Goal: Communication & Community: Answer question/provide support

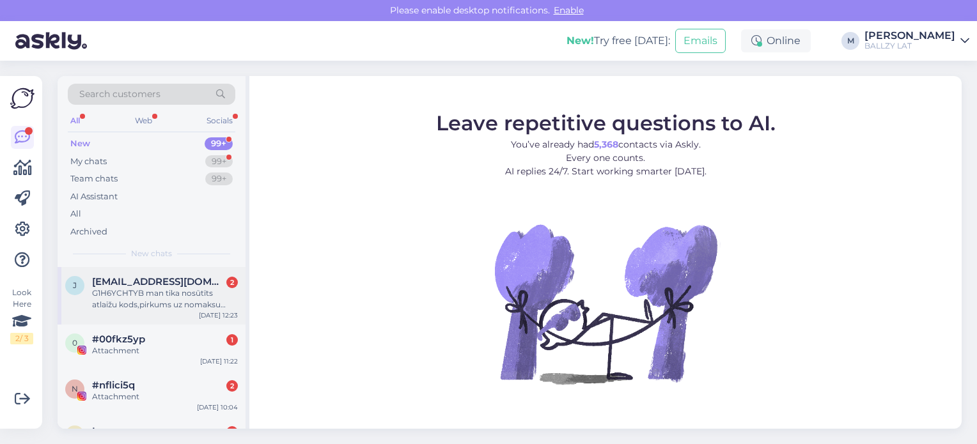
click at [160, 307] on div "G1H6YCHTYB man tika nosūtīts atlaižu kods,pirkums uz nomaksu nebija izdevies, t…" at bounding box center [165, 299] width 146 height 23
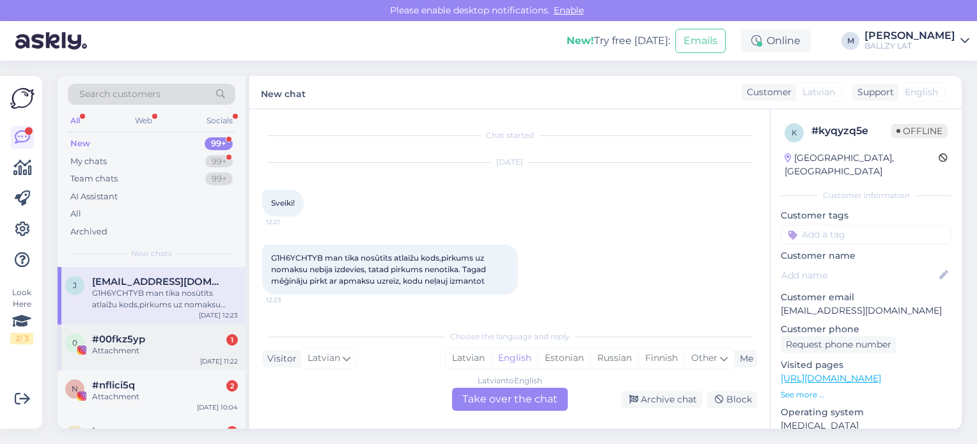
click at [189, 356] on div "Attachment" at bounding box center [165, 351] width 146 height 12
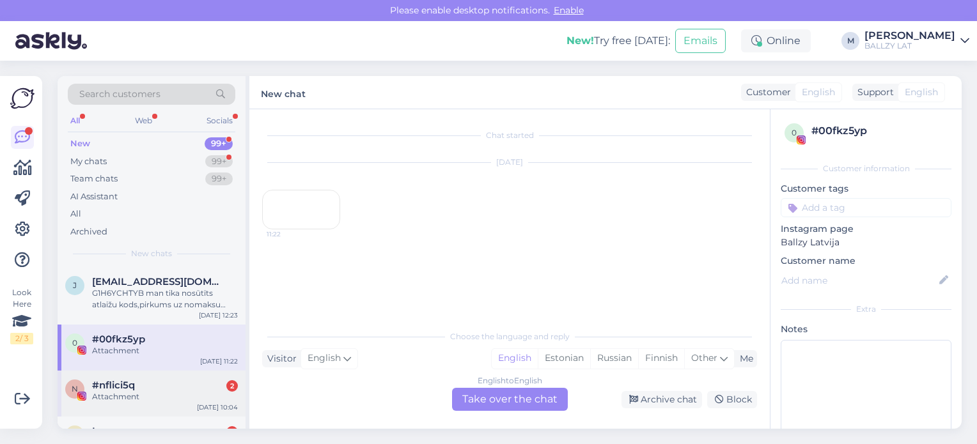
click at [168, 399] on div "Attachment" at bounding box center [165, 397] width 146 height 12
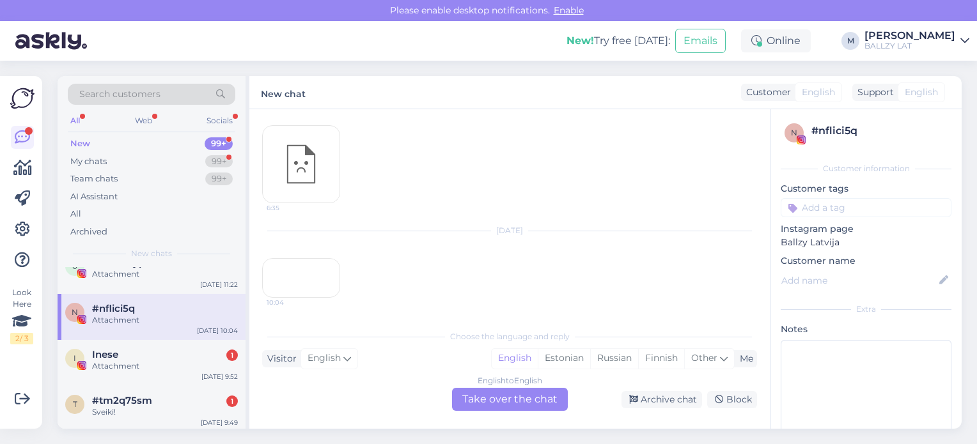
scroll to position [141, 0]
click at [168, 399] on div "#tm2q75sm 1" at bounding box center [165, 401] width 146 height 12
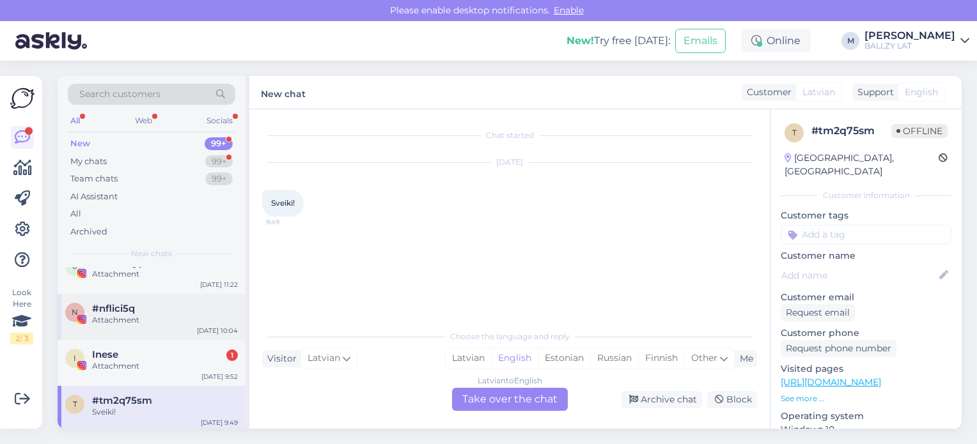
scroll to position [51, 0]
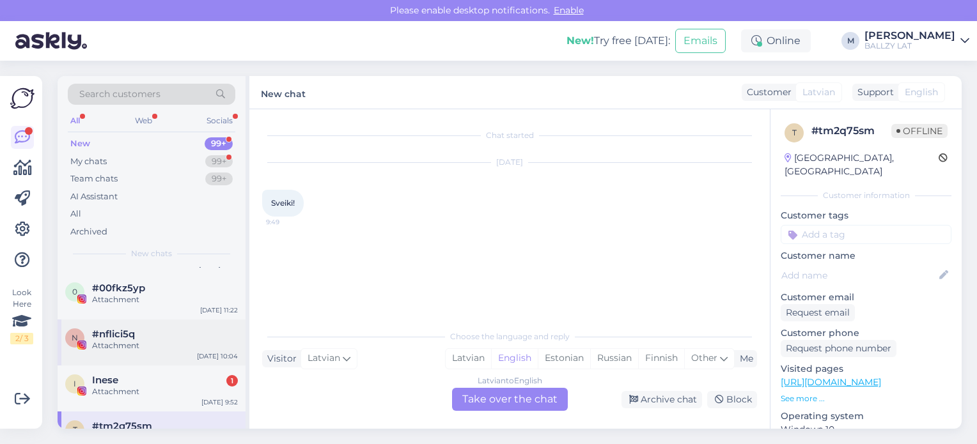
click at [168, 399] on div "I Inese 1 Attachment [DATE] 9:52" at bounding box center [152, 389] width 188 height 46
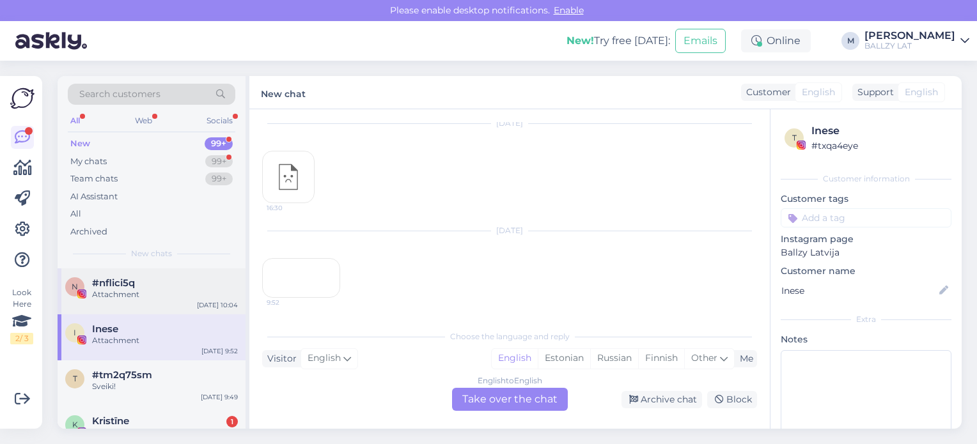
scroll to position [128, 0]
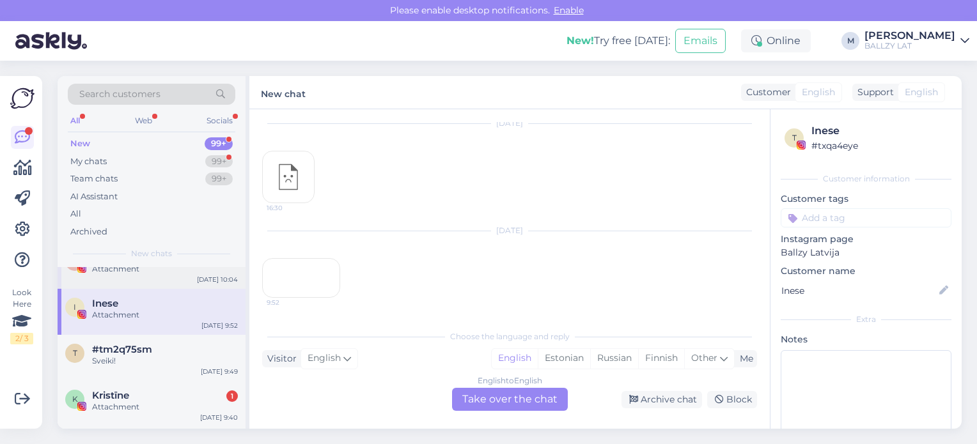
click at [168, 399] on div "[PERSON_NAME] 1" at bounding box center [165, 396] width 146 height 12
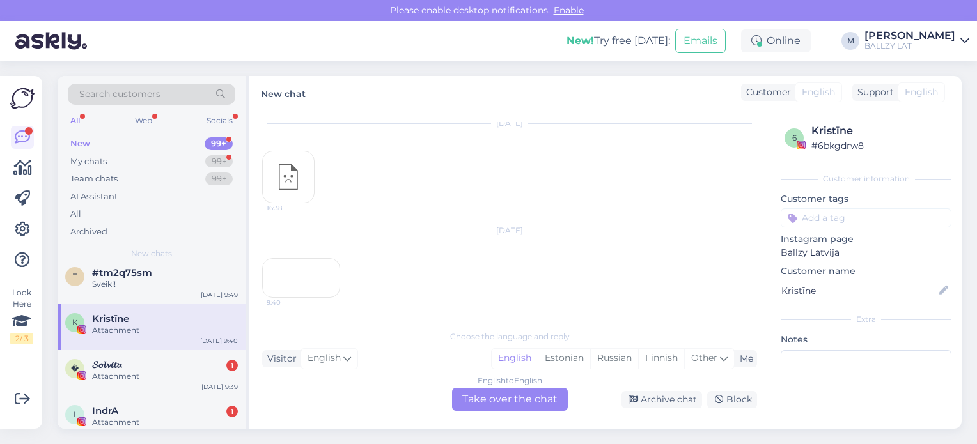
scroll to position [179, 0]
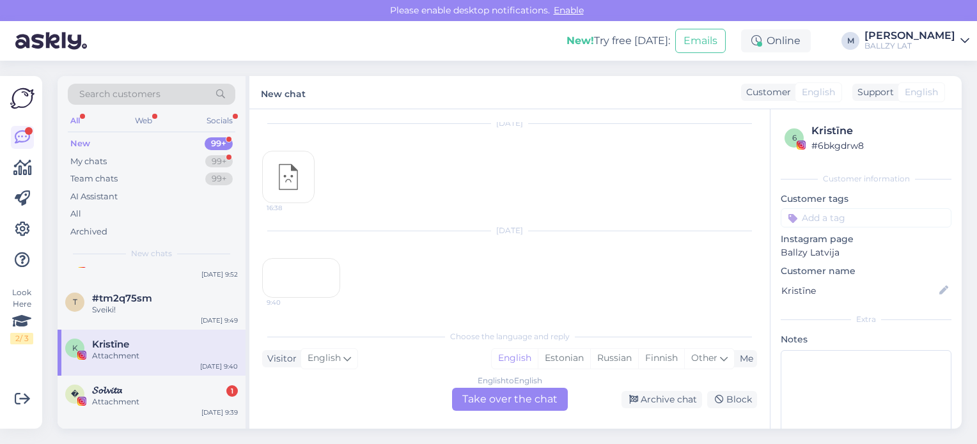
click at [168, 399] on div "Attachment" at bounding box center [165, 402] width 146 height 12
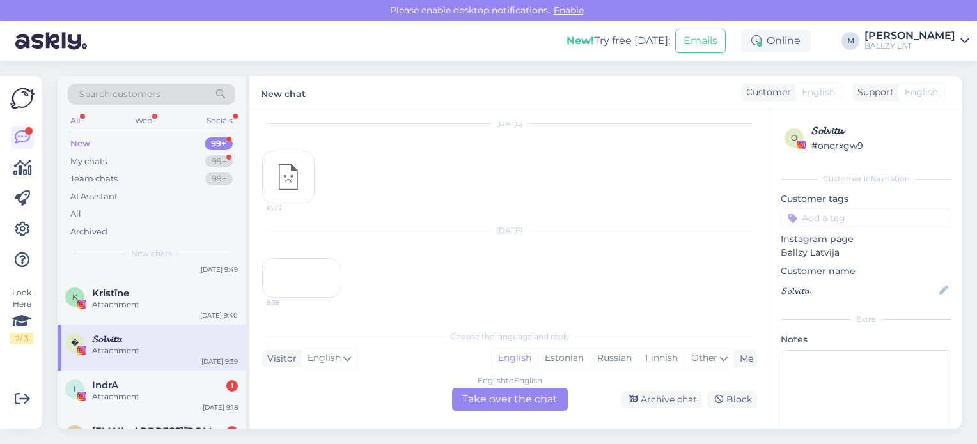
click at [168, 399] on div "Attachment" at bounding box center [165, 397] width 146 height 12
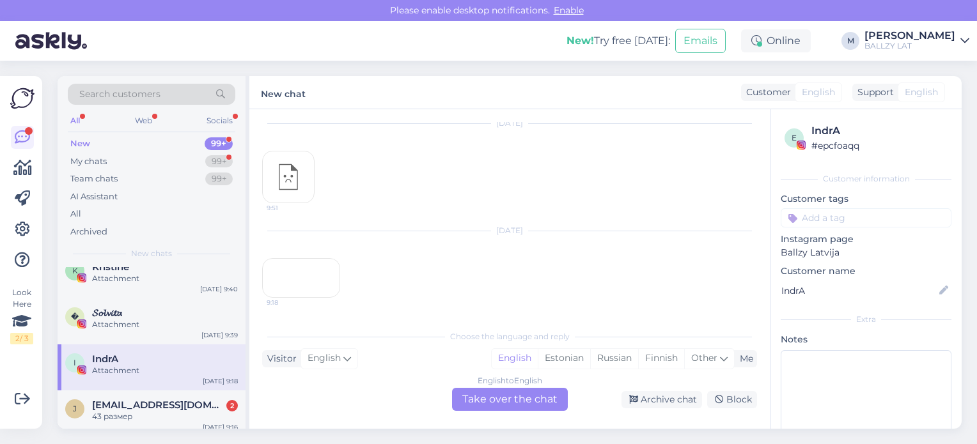
scroll to position [281, 0]
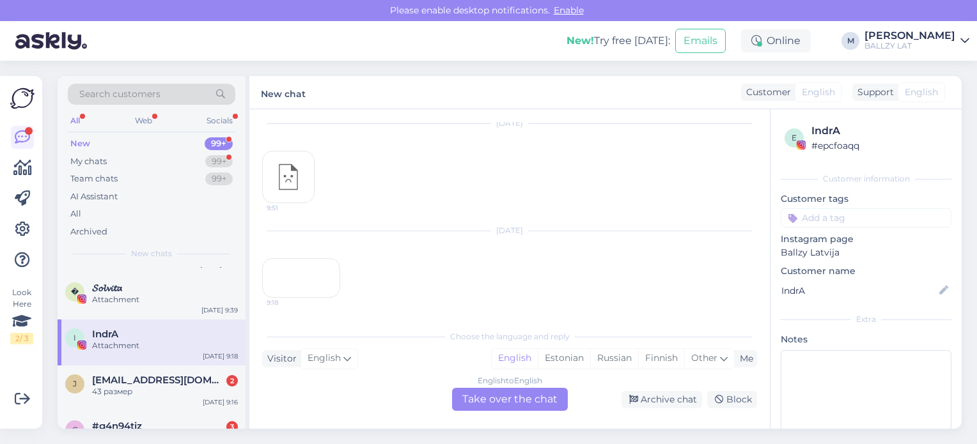
click at [168, 399] on div "j [EMAIL_ADDRESS][DOMAIN_NAME] 2 43 размер [DATE] 9:16" at bounding box center [152, 389] width 188 height 46
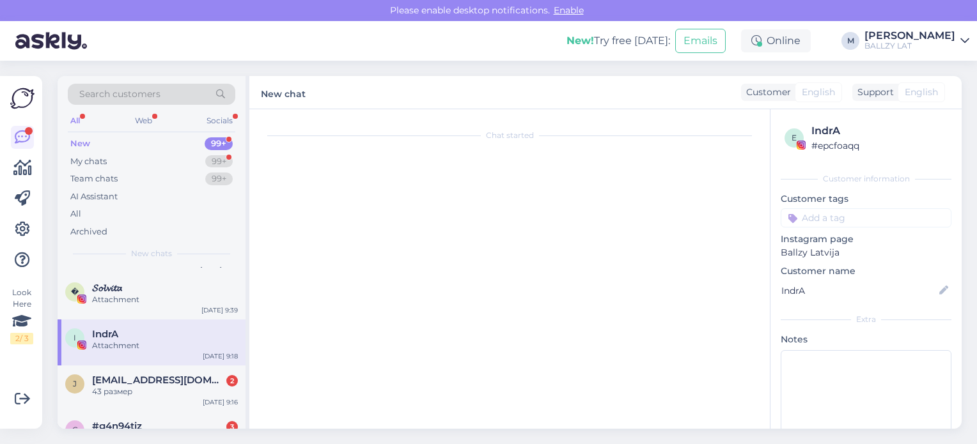
scroll to position [0, 0]
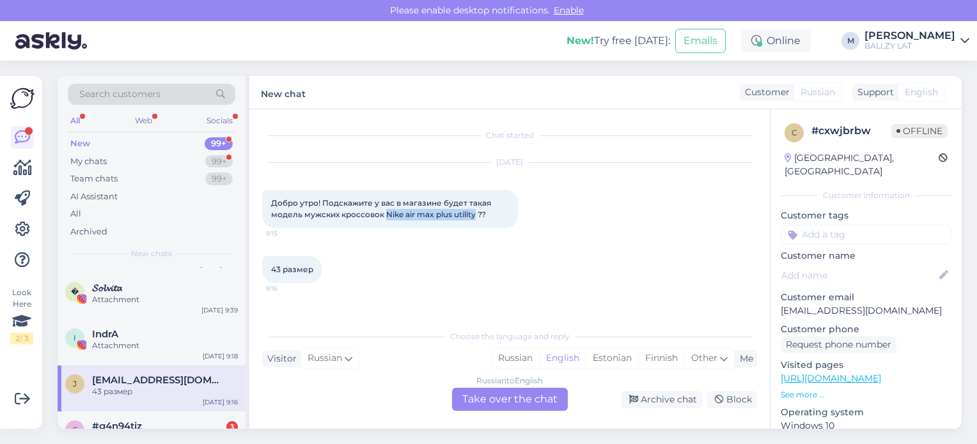
drag, startPoint x: 385, startPoint y: 216, endPoint x: 474, endPoint y: 222, distance: 89.7
click at [474, 222] on div "Добро утро! Подскажите у вас в магазине будет такая модель мужских кроссовок Ni…" at bounding box center [390, 209] width 256 height 38
copy span "Nike air max plus utility"
click at [520, 358] on div "Russian" at bounding box center [515, 358] width 47 height 19
click at [513, 400] on div "Russian to Russian Take over the chat" at bounding box center [510, 399] width 116 height 23
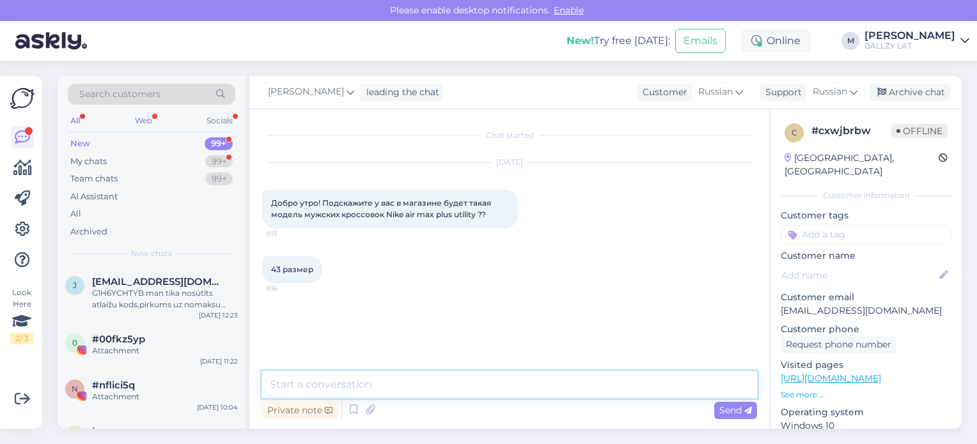
click at [386, 381] on textarea at bounding box center [509, 384] width 495 height 27
type textarea "Sveiki! Diemžēl nav, nē"
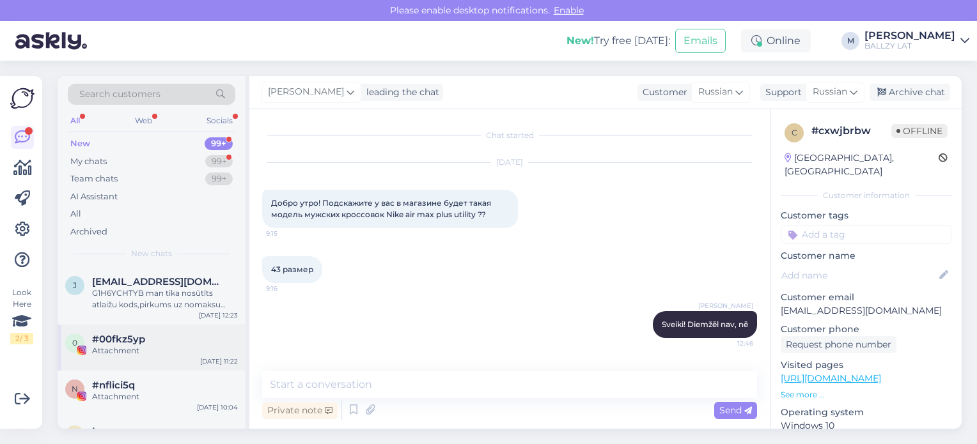
click at [146, 349] on div "Attachment" at bounding box center [165, 351] width 146 height 12
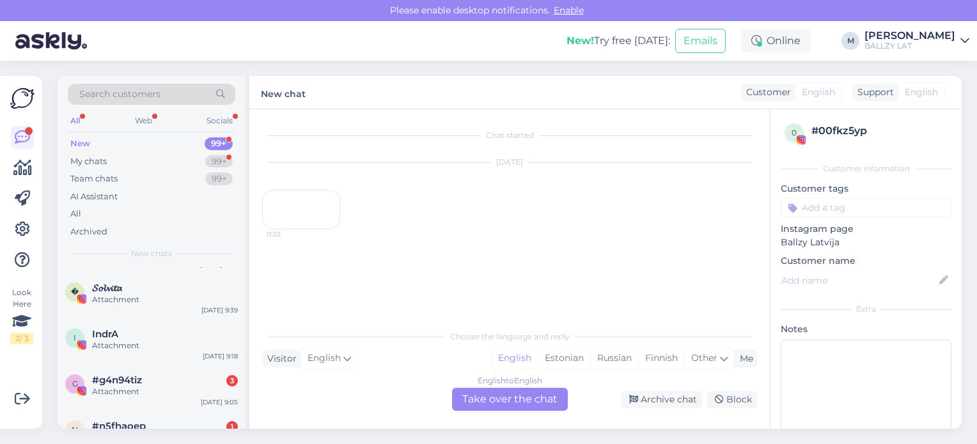
scroll to position [307, 0]
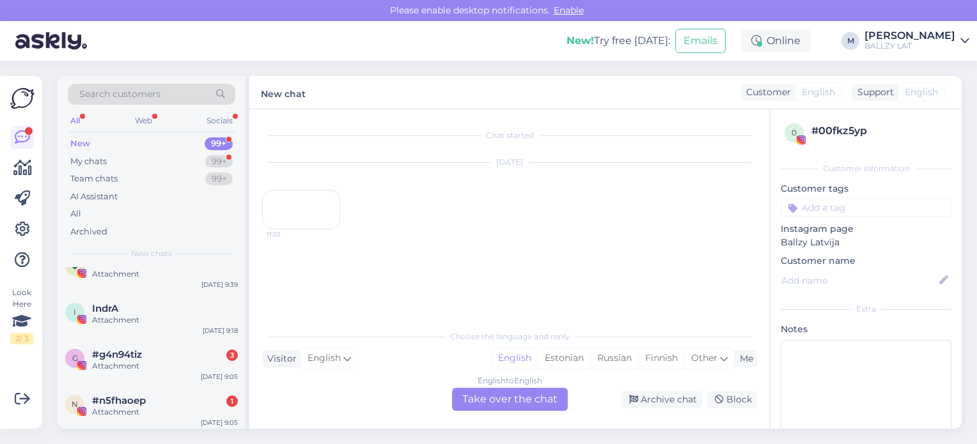
click at [146, 349] on div "#g4n94tiz 3" at bounding box center [165, 355] width 146 height 12
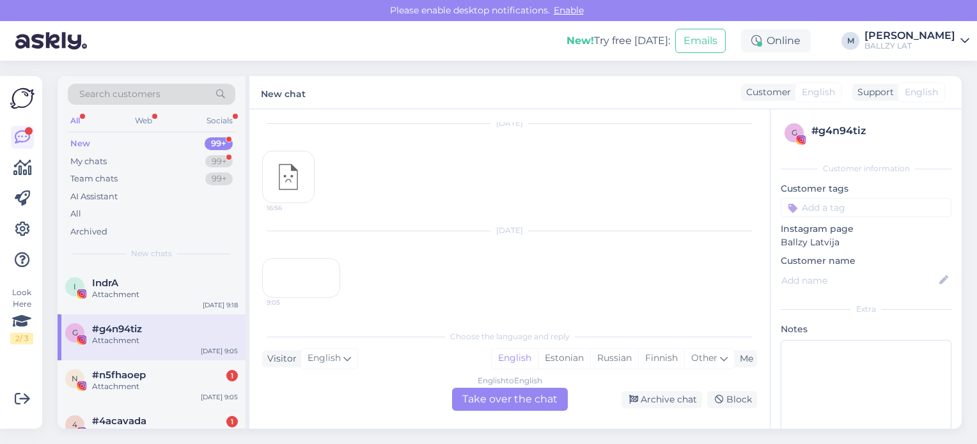
scroll to position [358, 0]
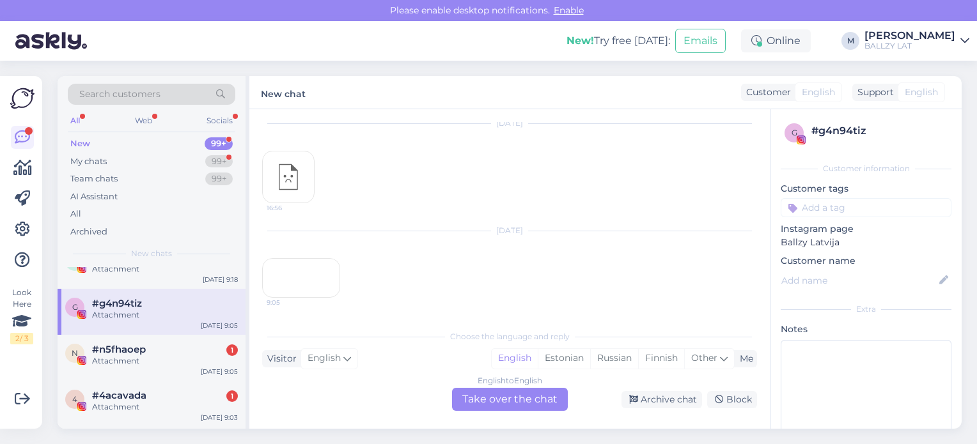
click at [146, 349] on div "#n5fhaoep 1" at bounding box center [165, 350] width 146 height 12
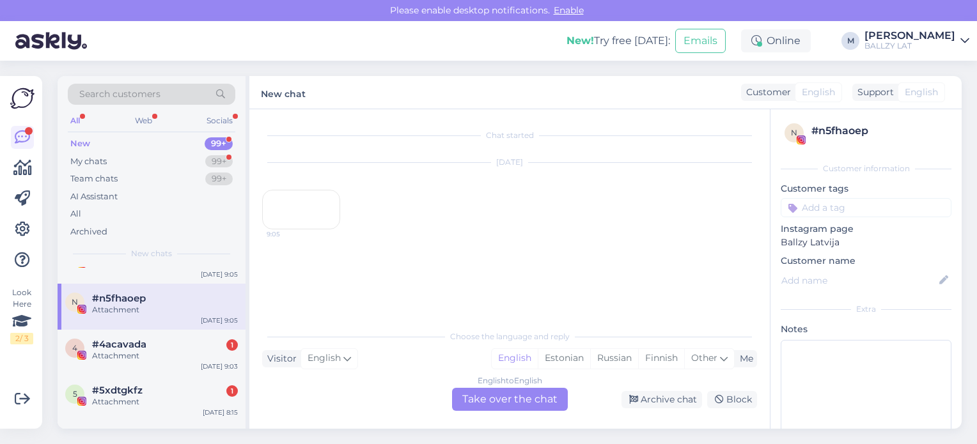
click at [146, 349] on div "#4acavada 1" at bounding box center [165, 345] width 146 height 12
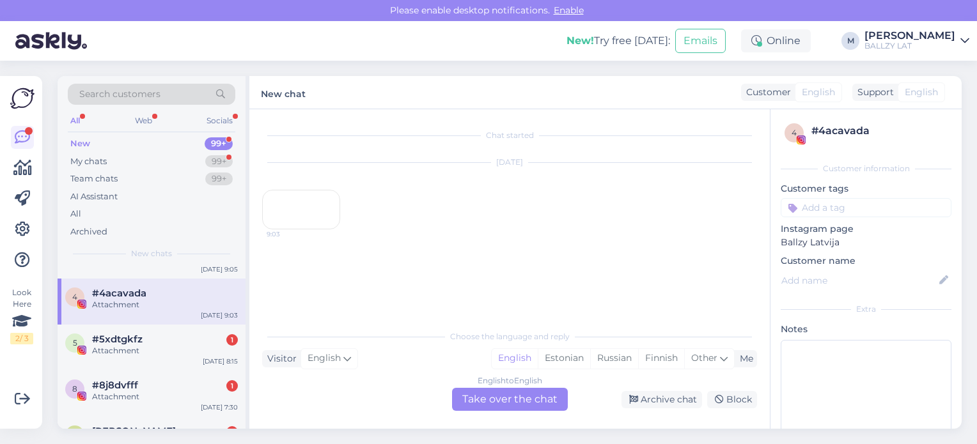
click at [146, 349] on div "Attachment" at bounding box center [165, 351] width 146 height 12
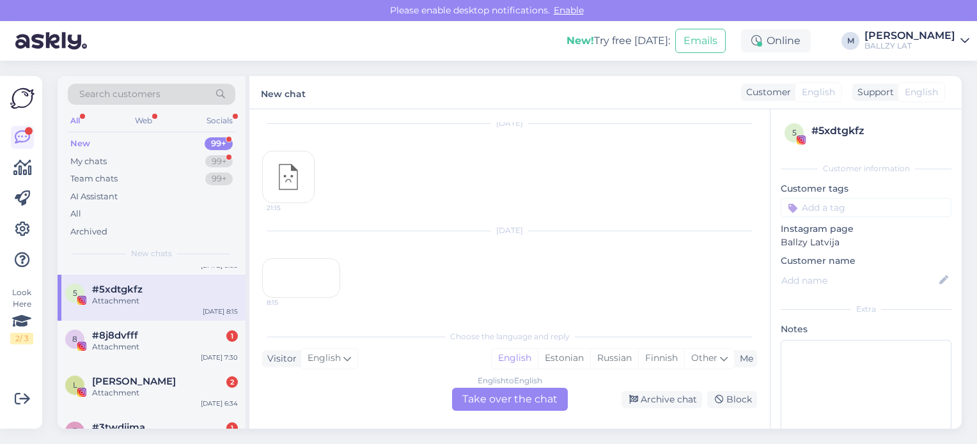
scroll to position [512, 0]
click at [146, 349] on div "Attachment" at bounding box center [165, 346] width 146 height 12
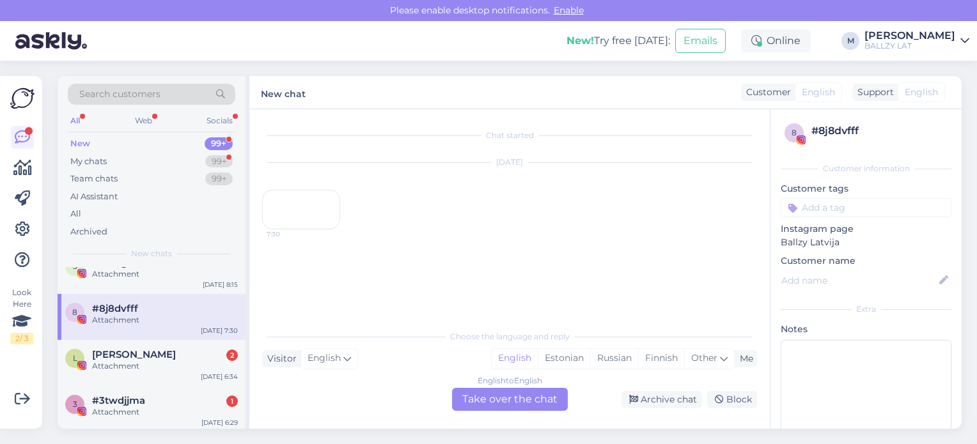
scroll to position [563, 0]
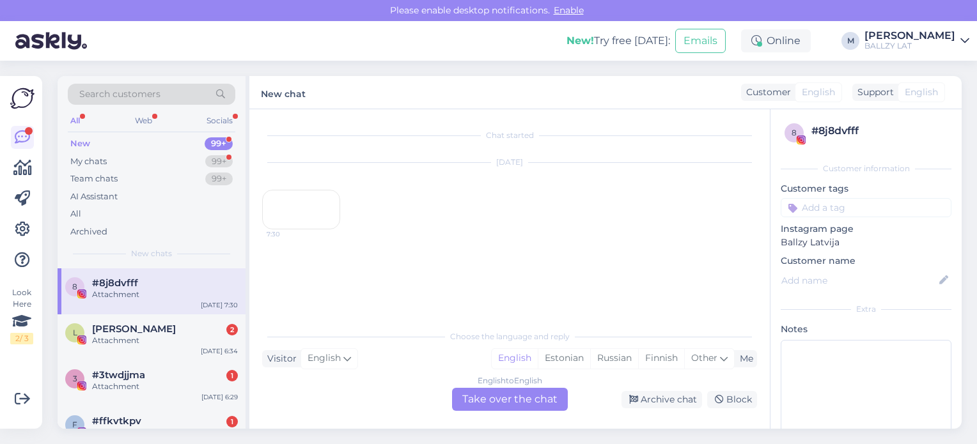
click at [146, 349] on div "L [PERSON_NAME] 2 Attachment [DATE] 6:34" at bounding box center [152, 338] width 188 height 46
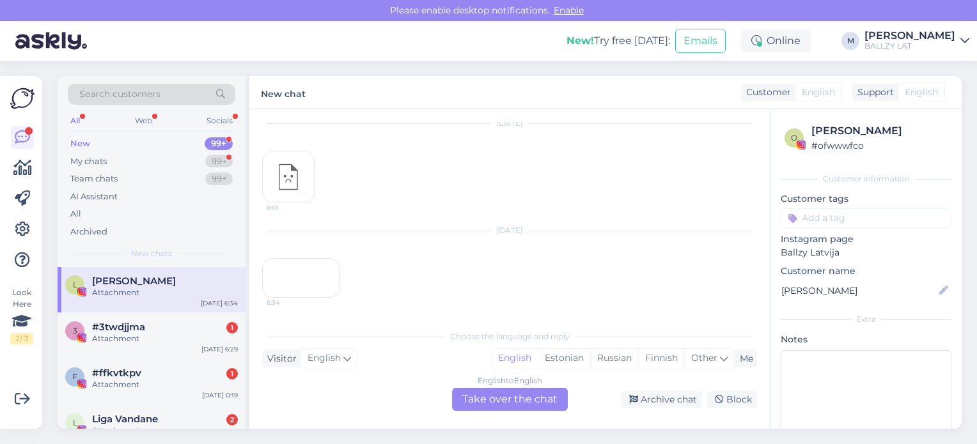
scroll to position [614, 0]
click at [146, 349] on div "3 #3twdjjma 1 Attachment [DATE] 6:29" at bounding box center [152, 332] width 188 height 46
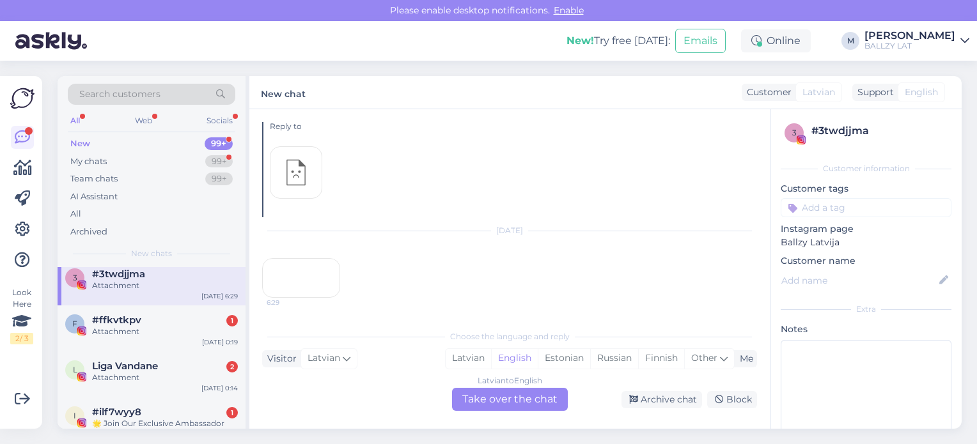
scroll to position [746, 0]
click at [146, 349] on div "f #ffkvtkpv 1 Attachment [DATE] 0:19" at bounding box center [152, 327] width 188 height 46
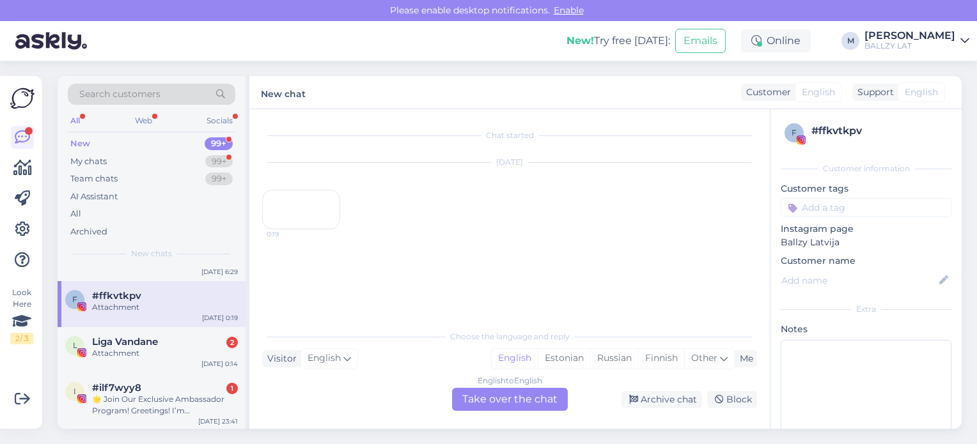
scroll to position [691, 0]
click at [146, 349] on div "Attachment" at bounding box center [165, 351] width 146 height 12
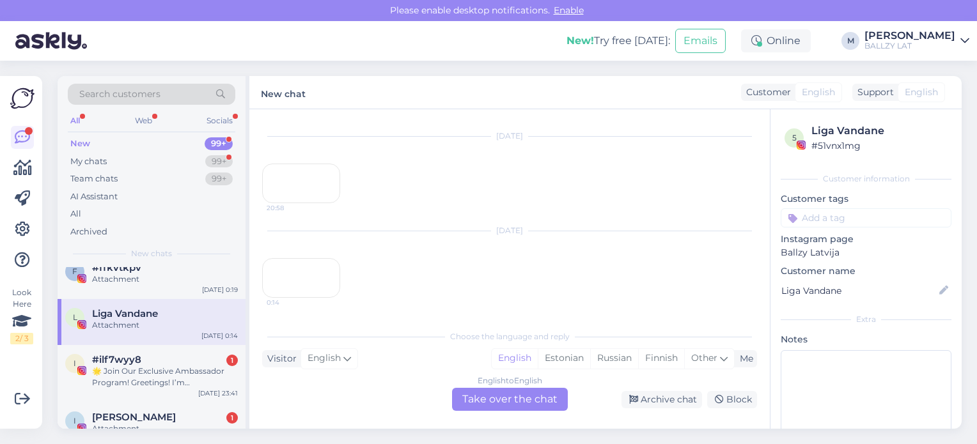
scroll to position [742, 0]
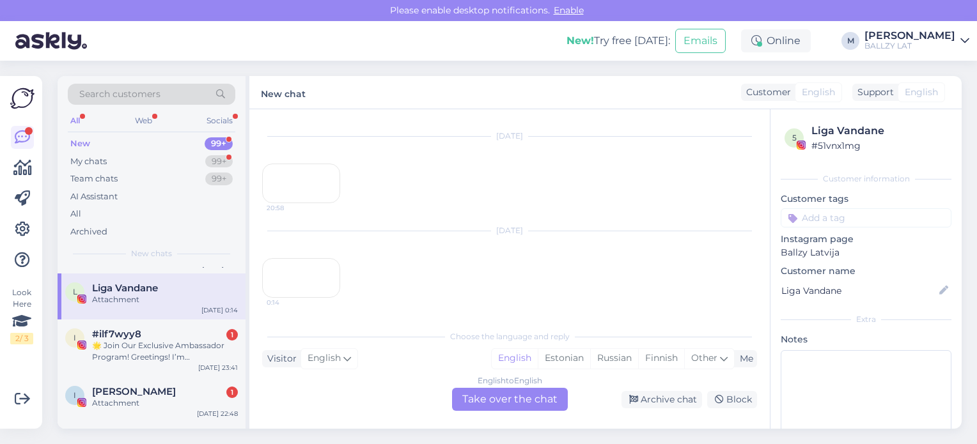
click at [146, 349] on div "🌟 Join Our Exclusive Ambassador Program! Greetings! I’m [PERSON_NAME] from Stus…" at bounding box center [165, 351] width 146 height 23
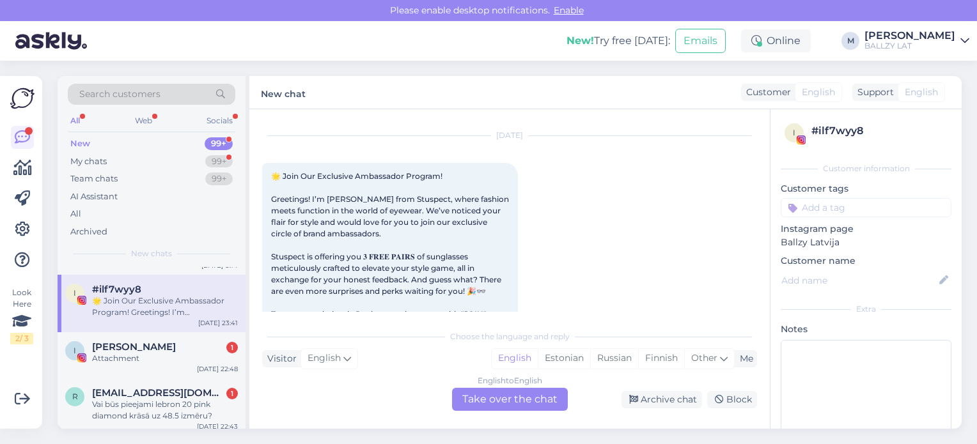
scroll to position [793, 0]
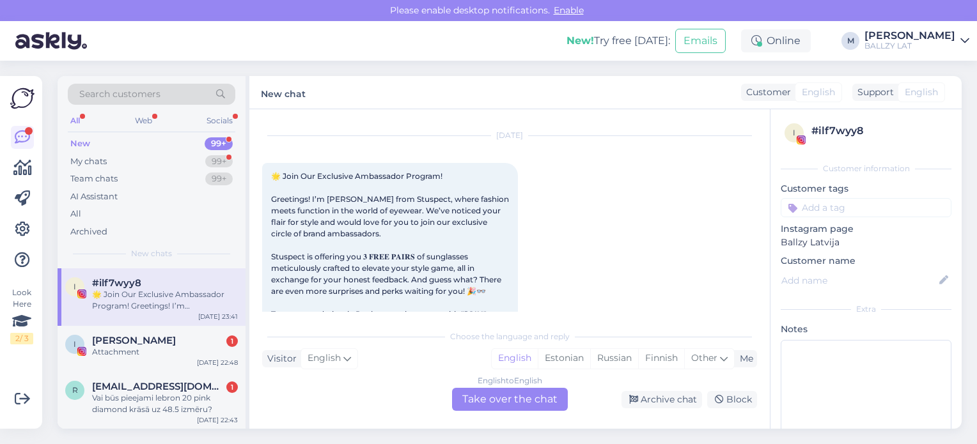
click at [146, 349] on div "Attachment" at bounding box center [165, 353] width 146 height 12
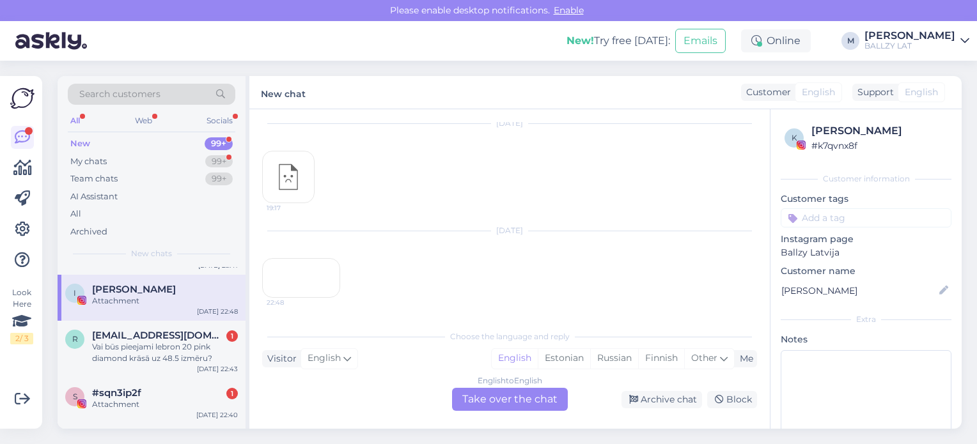
scroll to position [1375, 0]
click at [146, 349] on div "Vai būs pieejami lebron 20 pink diamond krāsā uz 48.5 izmēru?" at bounding box center [165, 352] width 146 height 23
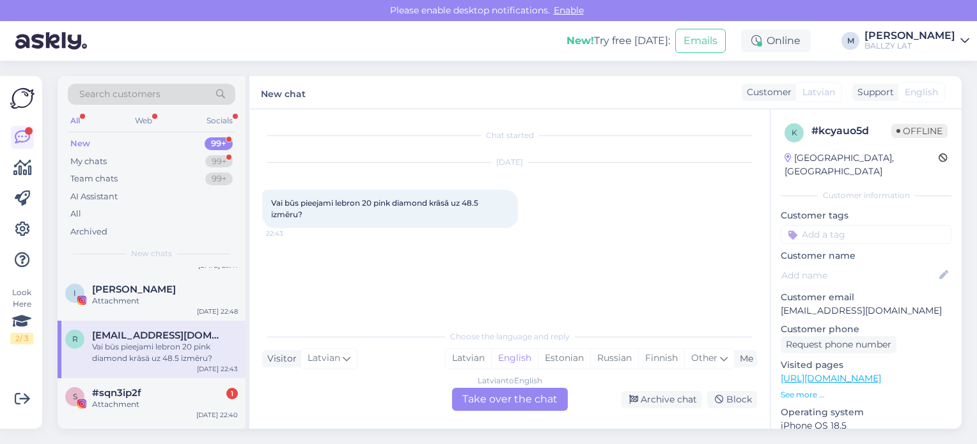
scroll to position [0, 0]
click at [474, 358] on div "Latvian" at bounding box center [468, 358] width 45 height 19
click at [490, 398] on div "Latvian to Latvian Take over the chat" at bounding box center [510, 399] width 116 height 23
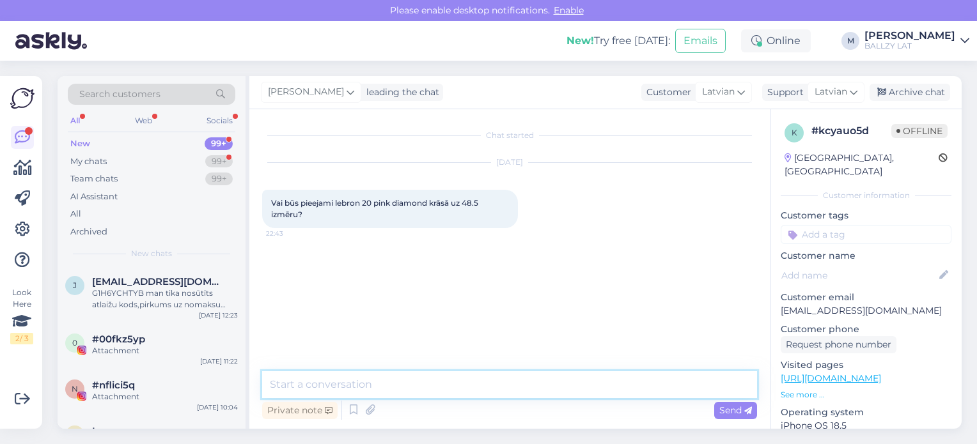
click at [437, 385] on textarea at bounding box center [509, 384] width 495 height 27
type textarea "Sveiki! Diemžēl nav vairs, nē"
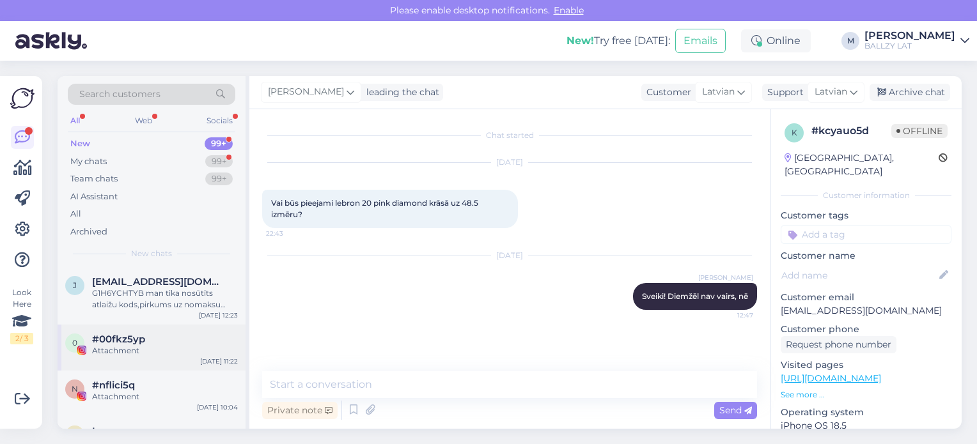
click at [132, 350] on div "Attachment" at bounding box center [165, 351] width 146 height 12
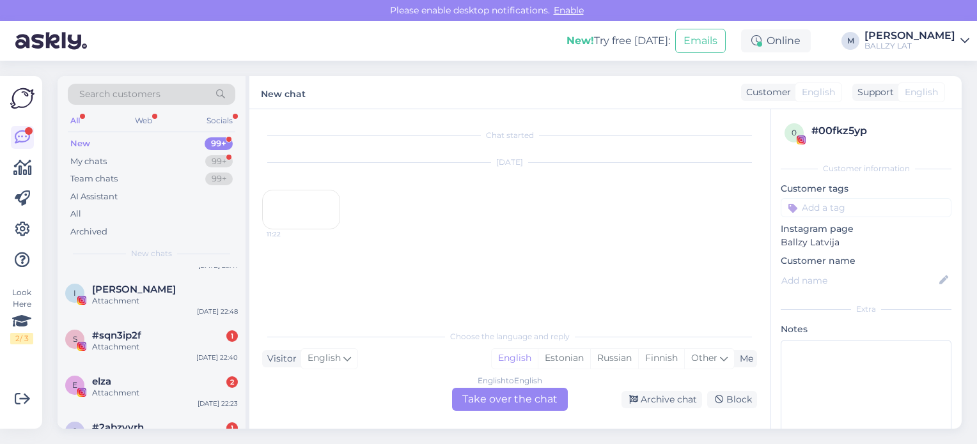
click at [132, 350] on div "Attachment" at bounding box center [165, 347] width 146 height 12
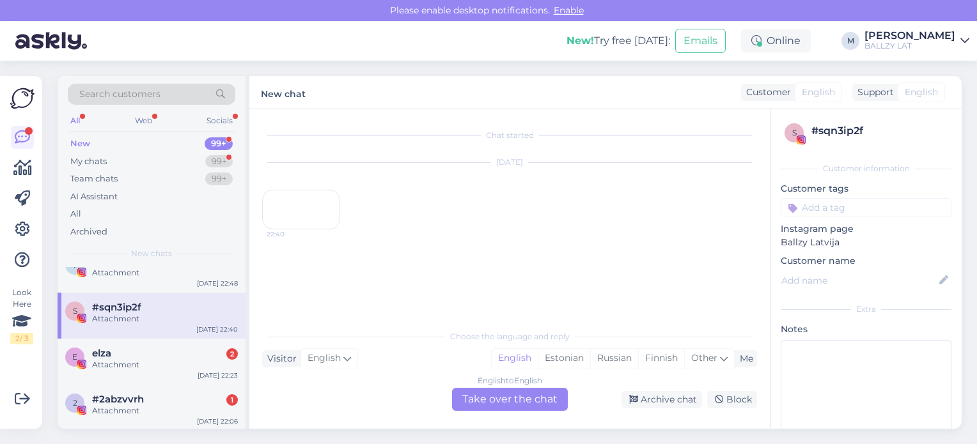
scroll to position [895, 0]
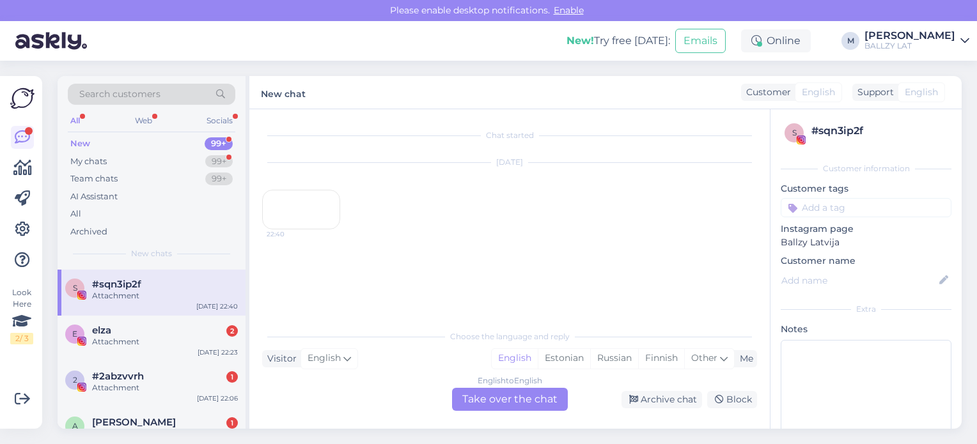
click at [132, 350] on div "e [PERSON_NAME] 2 Attachment [DATE] 22:23" at bounding box center [152, 339] width 188 height 46
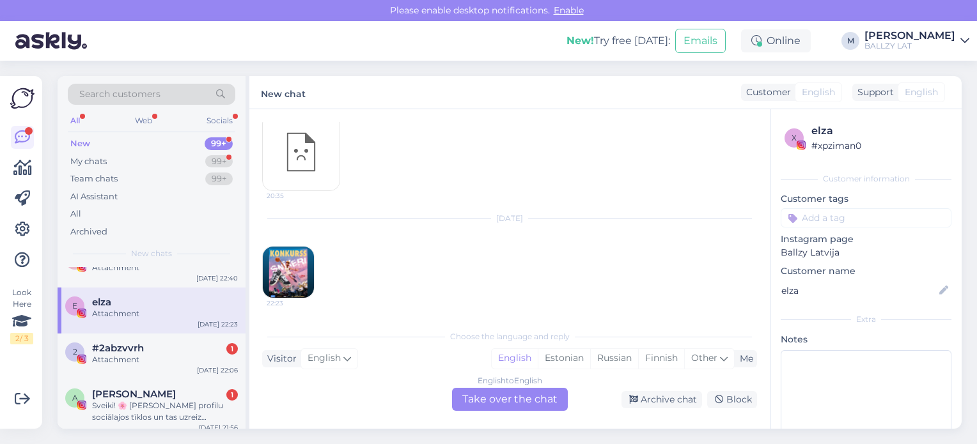
scroll to position [946, 0]
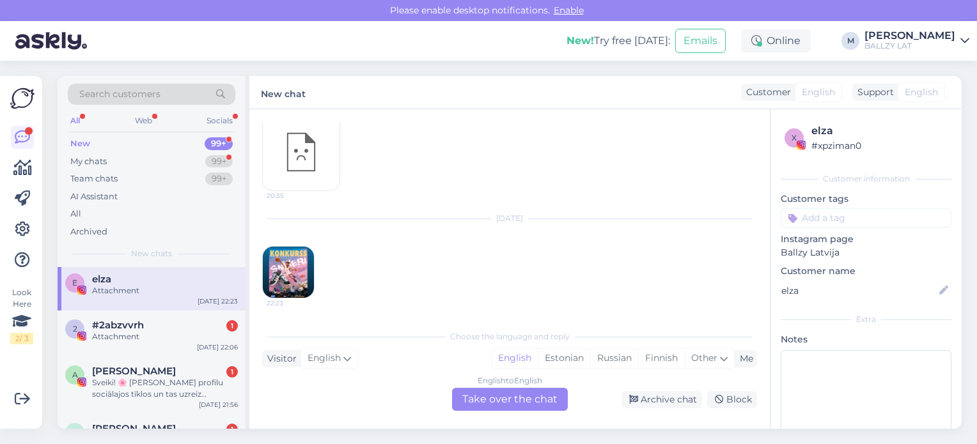
click at [132, 350] on div "2 #2abzvvrh 1 Attachment [DATE] 22:06" at bounding box center [152, 334] width 188 height 46
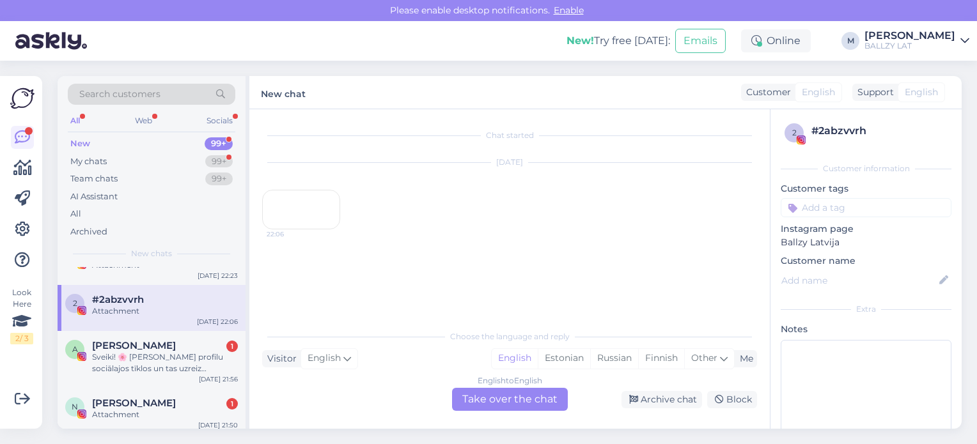
scroll to position [997, 0]
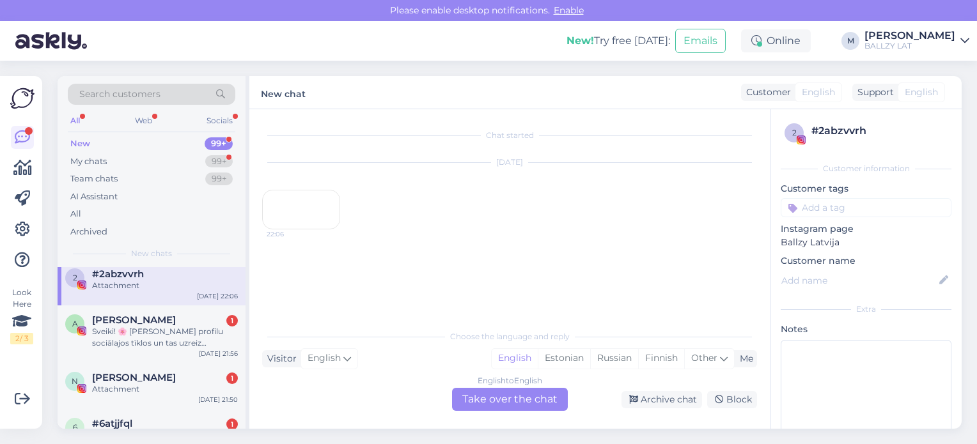
click at [132, 350] on div "A Arīna Balode 1 Sveiki! 🌸 [PERSON_NAME] profilu sociālajos tīklos un tas uzrei…" at bounding box center [152, 335] width 188 height 58
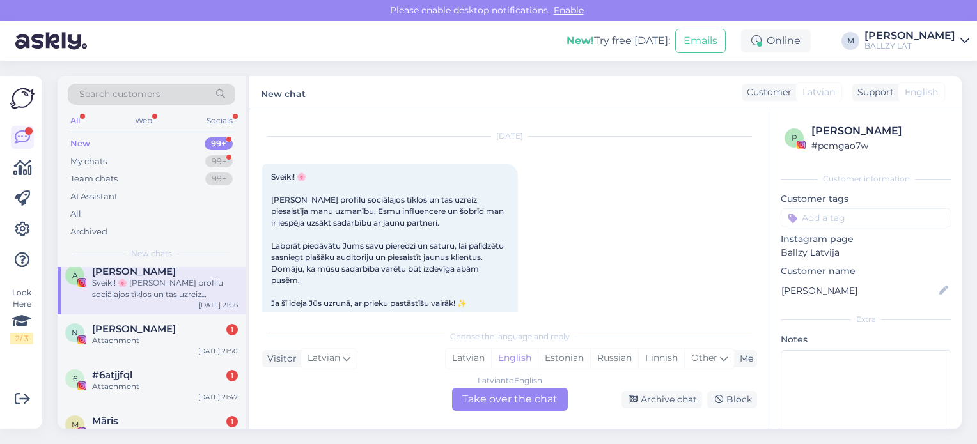
scroll to position [1049, 0]
click at [132, 350] on div "N [PERSON_NAME] 1 Attachment [DATE] 21:50" at bounding box center [152, 335] width 188 height 46
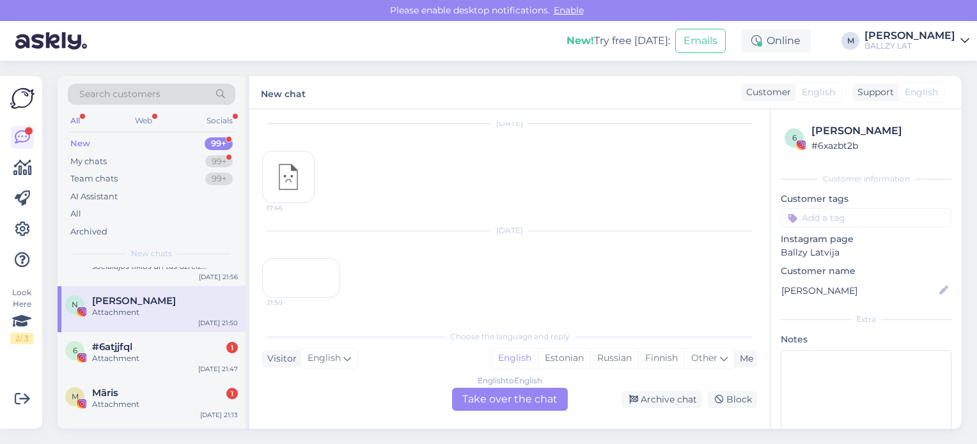
scroll to position [1100, 0]
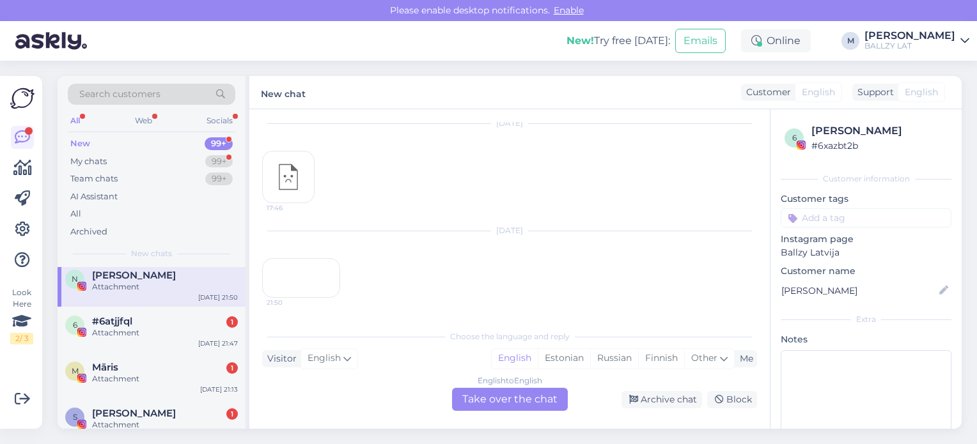
click at [132, 350] on div "6 #6atjjfql 1 Attachment [DATE] 21:47" at bounding box center [152, 330] width 188 height 46
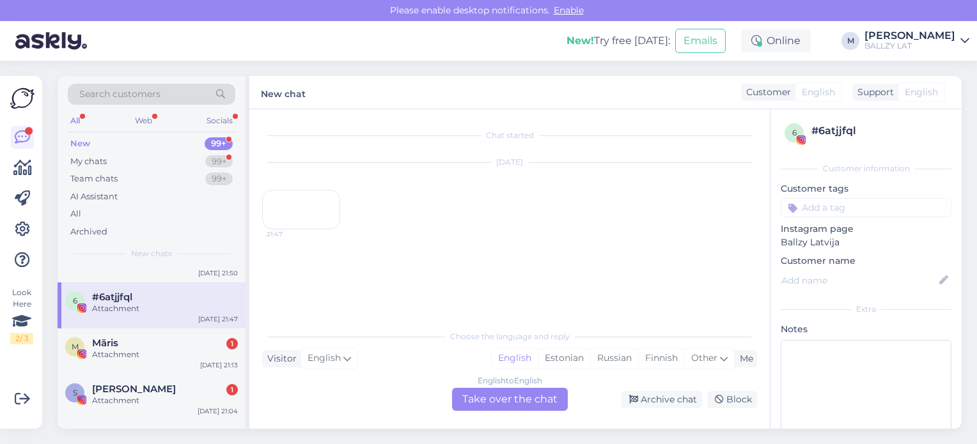
scroll to position [1125, 0]
click at [132, 350] on div "Attachment" at bounding box center [165, 354] width 146 height 12
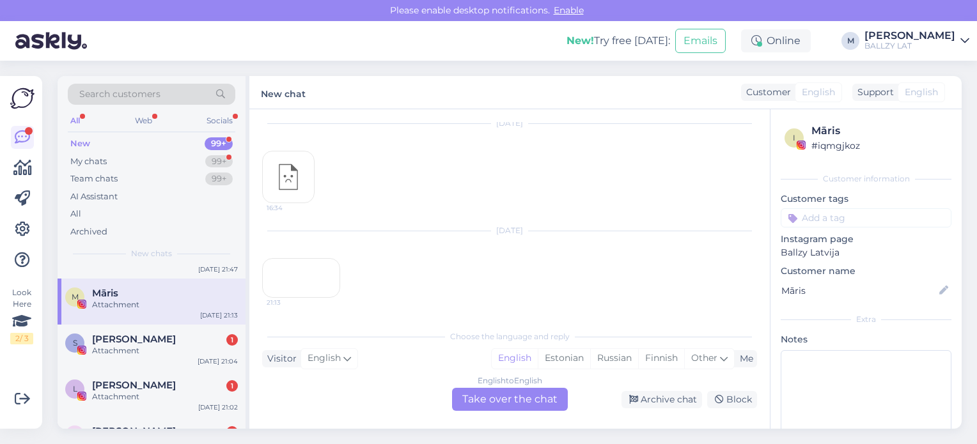
scroll to position [1176, 0]
click at [132, 350] on div "Attachment" at bounding box center [165, 349] width 146 height 12
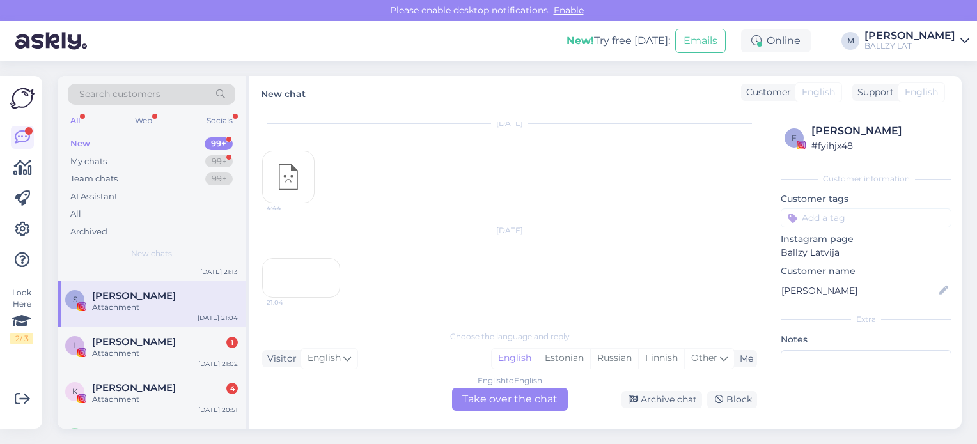
scroll to position [1228, 0]
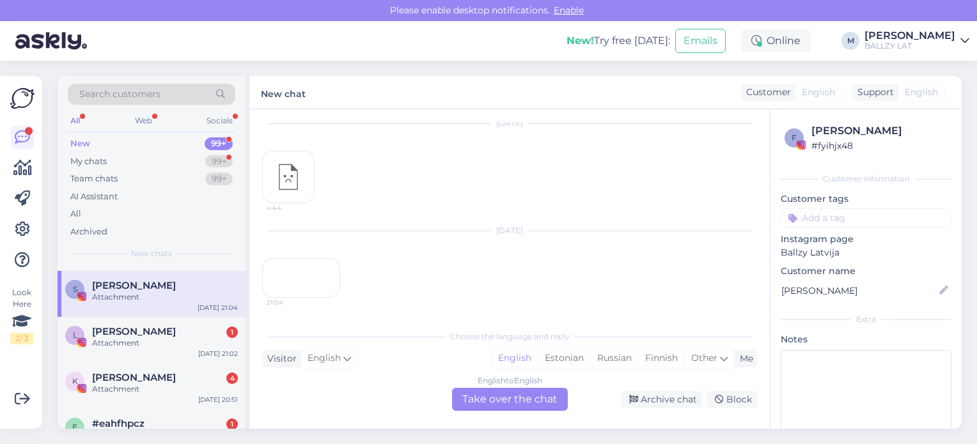
click at [132, 350] on div "L [PERSON_NAME] 1 Attachment [DATE] 21:02" at bounding box center [152, 340] width 188 height 46
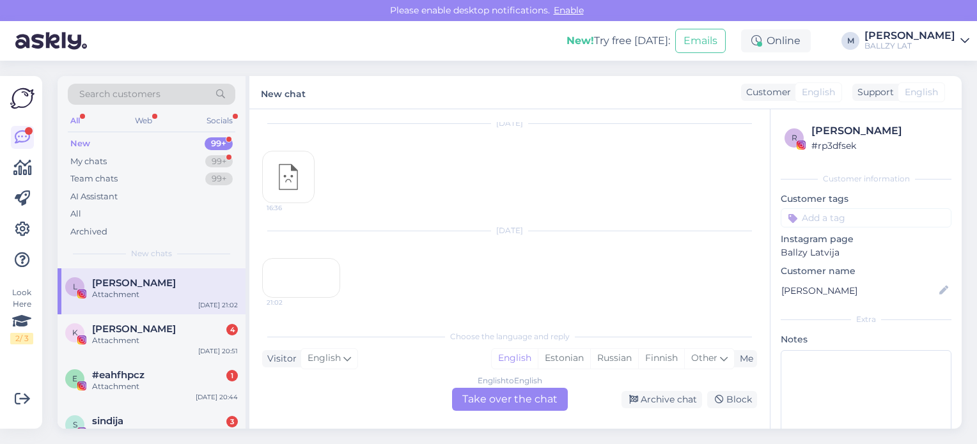
scroll to position [1279, 0]
click at [132, 350] on div "K [PERSON_NAME] 4 Attachment [DATE] 20:51" at bounding box center [152, 335] width 188 height 46
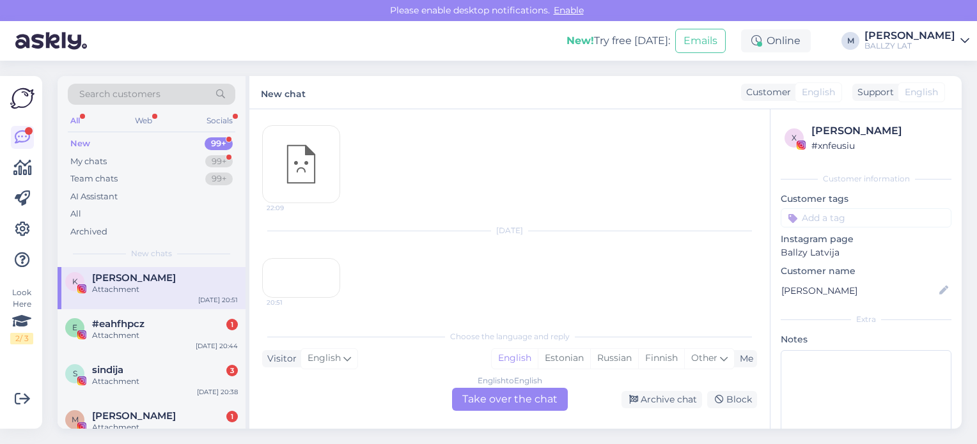
scroll to position [1330, 0]
click at [132, 350] on div "e #eahfhpcz 1 Attachment [DATE] 20:44" at bounding box center [152, 330] width 188 height 46
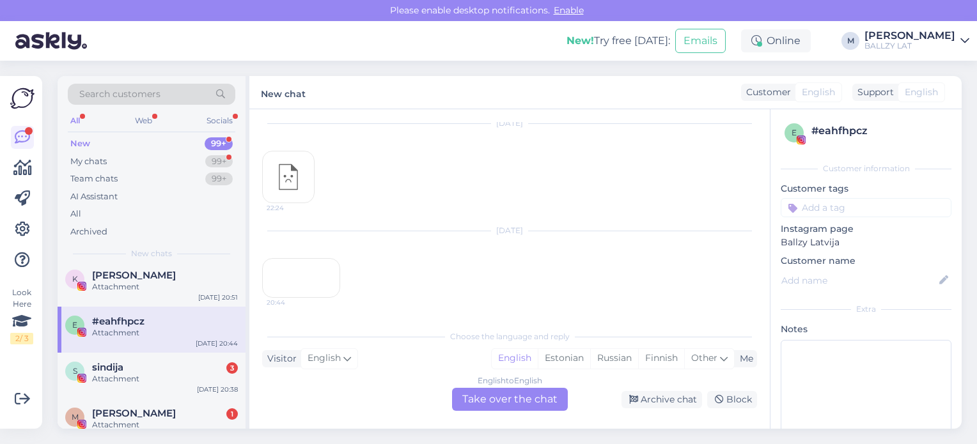
scroll to position [1356, 0]
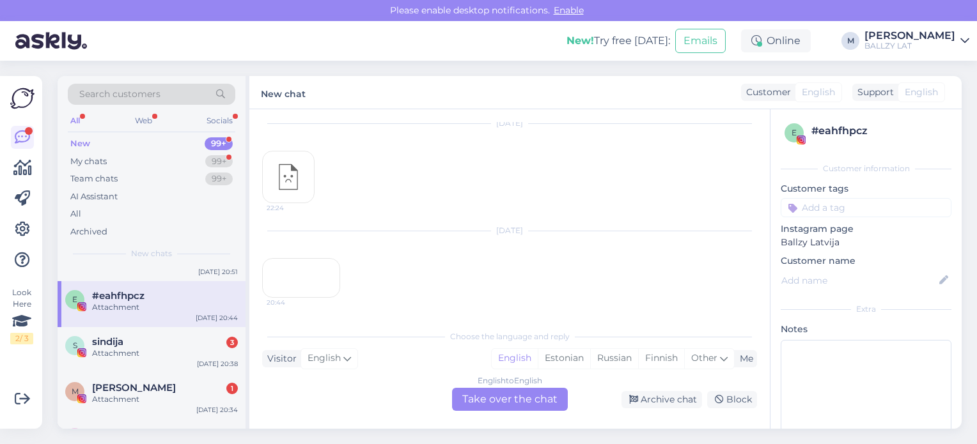
click at [132, 350] on div "Attachment" at bounding box center [165, 354] width 146 height 12
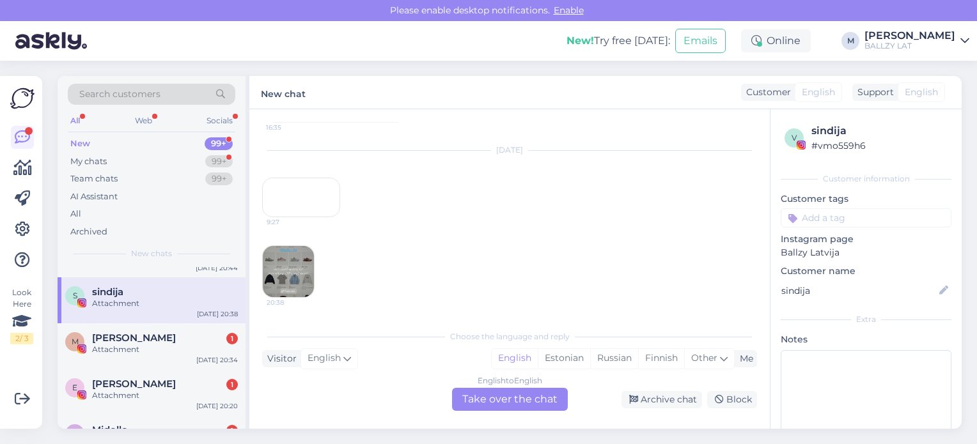
scroll to position [0, 0]
click at [132, 350] on div "Attachment" at bounding box center [165, 349] width 146 height 12
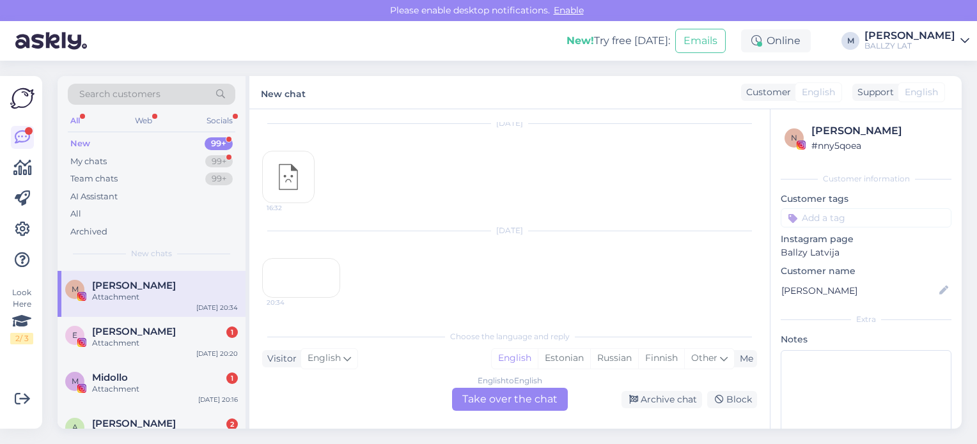
click at [132, 350] on div "e [PERSON_NAME] 1 Attachment [DATE] 20:20" at bounding box center [152, 340] width 188 height 46
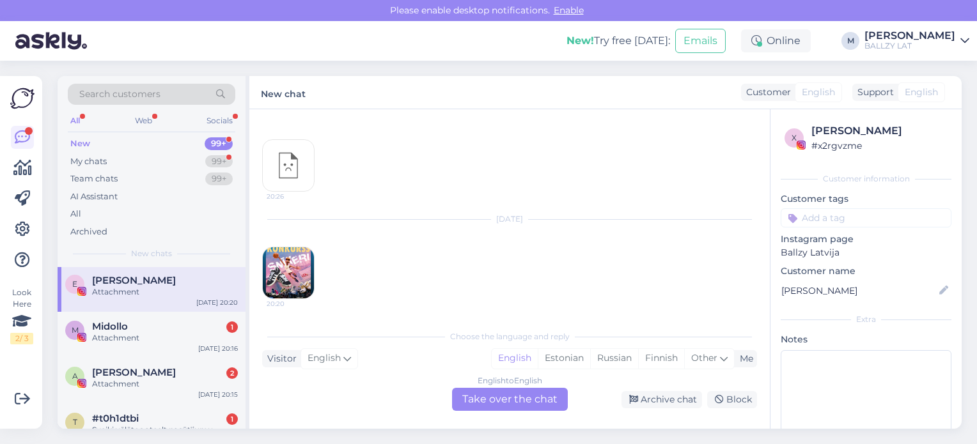
click at [132, 350] on div "M [PERSON_NAME] 1 Attachment [DATE] 20:16" at bounding box center [152, 335] width 188 height 46
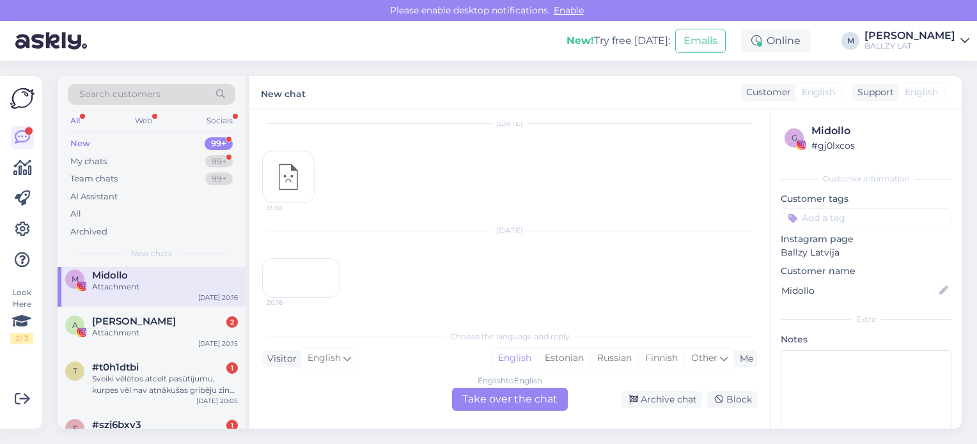
click at [132, 350] on div "A [PERSON_NAME] 2 Attachment [DATE] 20:15" at bounding box center [152, 330] width 188 height 46
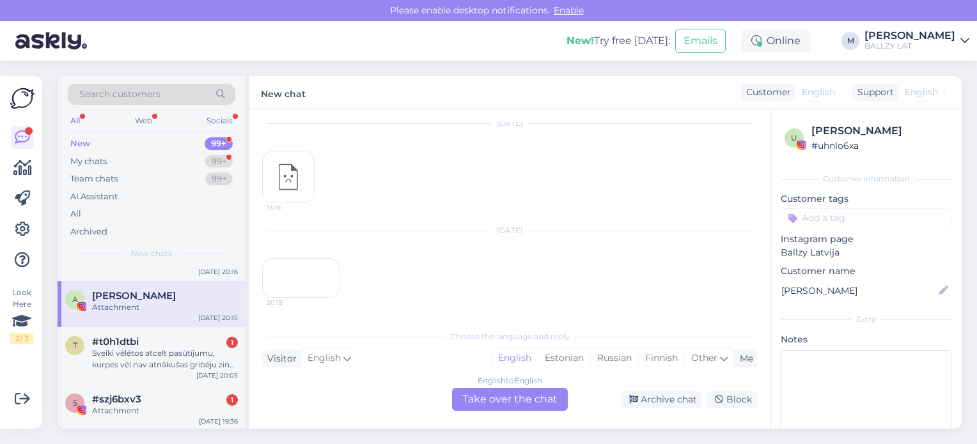
click at [132, 350] on div "Sveiki vēlētos atcelt pasūtījumu, kurpes vēl nav atnākušas gribēju zināt kā to …" at bounding box center [165, 359] width 146 height 23
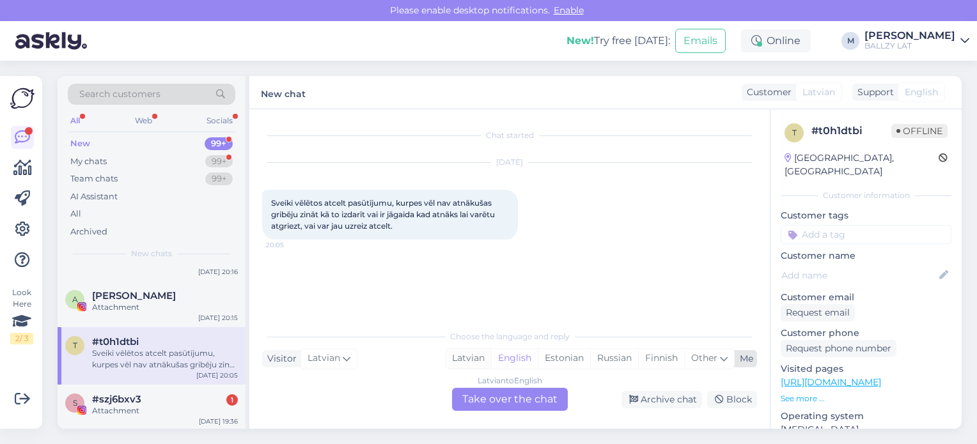
click at [459, 361] on div "Latvian" at bounding box center [468, 358] width 45 height 19
click at [484, 397] on div "Latvian to Latvian Take over the chat" at bounding box center [510, 399] width 116 height 23
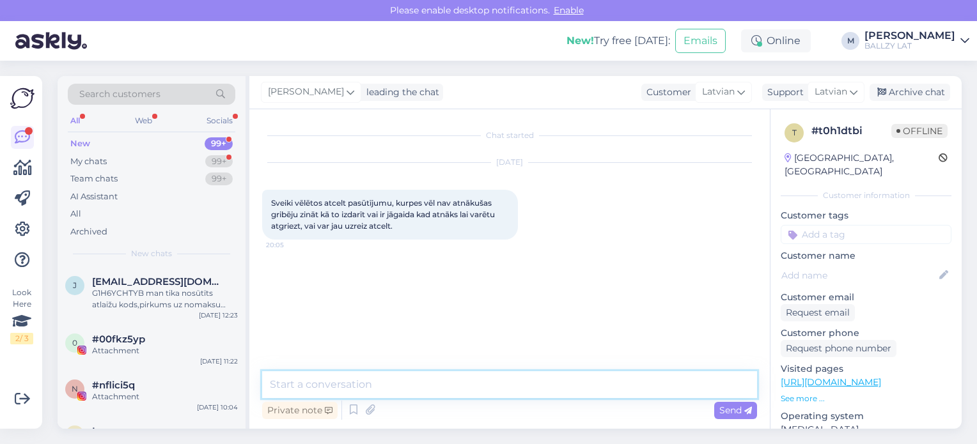
click at [414, 379] on textarea at bounding box center [509, 384] width 495 height 27
type textarea "Sveiki! Atsūtiet, lūdzu, pasūtījuma numuru"
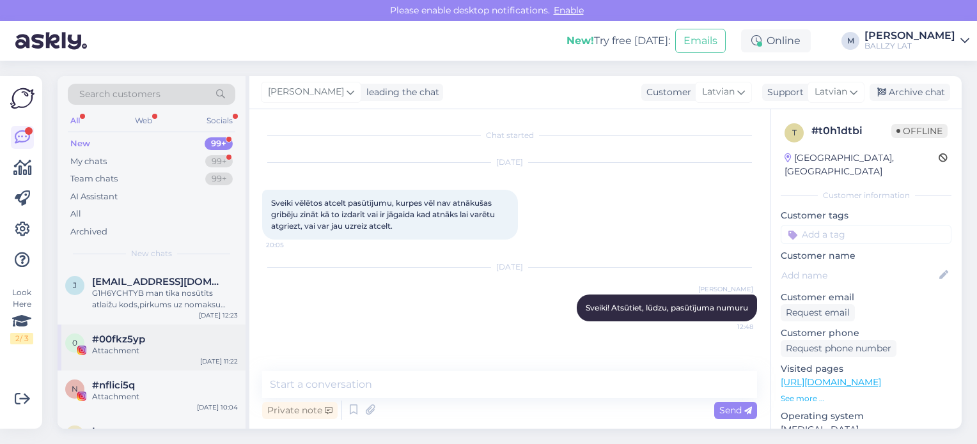
click at [139, 348] on div "Attachment" at bounding box center [165, 351] width 146 height 12
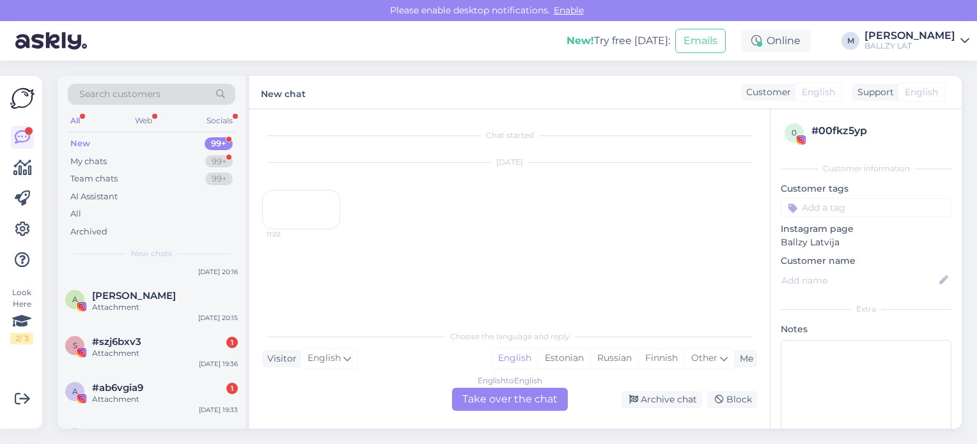
click at [139, 348] on div "Attachment" at bounding box center [165, 354] width 146 height 12
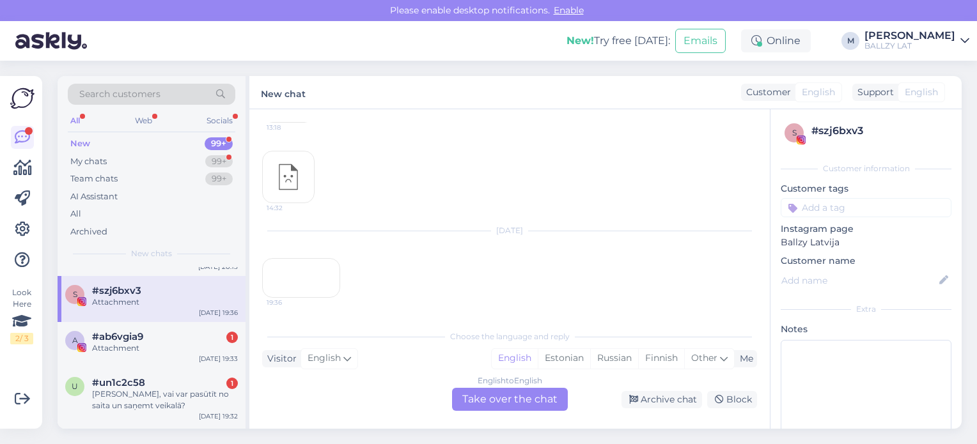
click at [139, 348] on div "Attachment" at bounding box center [165, 349] width 146 height 12
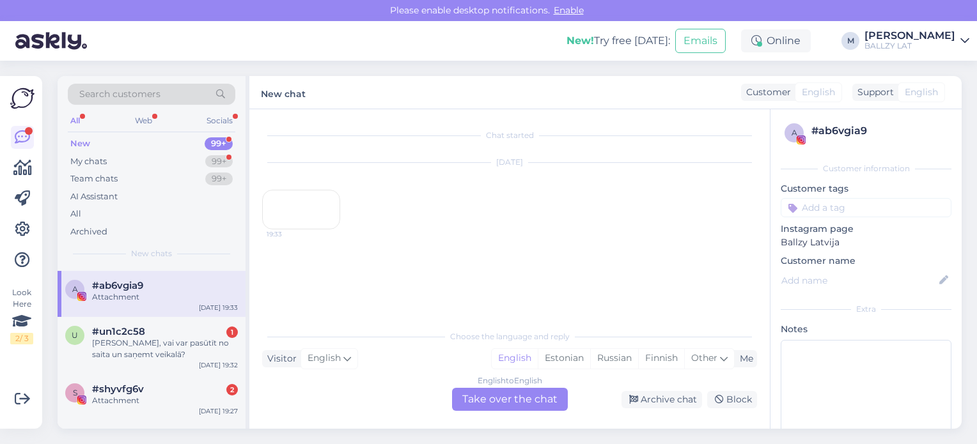
click at [139, 348] on div "[PERSON_NAME], vai var pasūtīt no saita un saņemt veikalā?" at bounding box center [165, 349] width 146 height 23
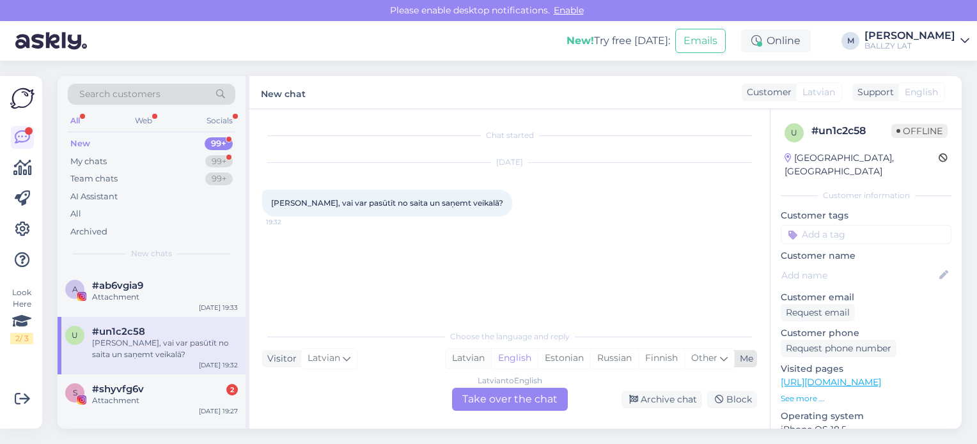
click at [470, 356] on div "Latvian" at bounding box center [468, 358] width 45 height 19
click at [478, 391] on div "Latvian to Latvian Take over the chat" at bounding box center [510, 399] width 116 height 23
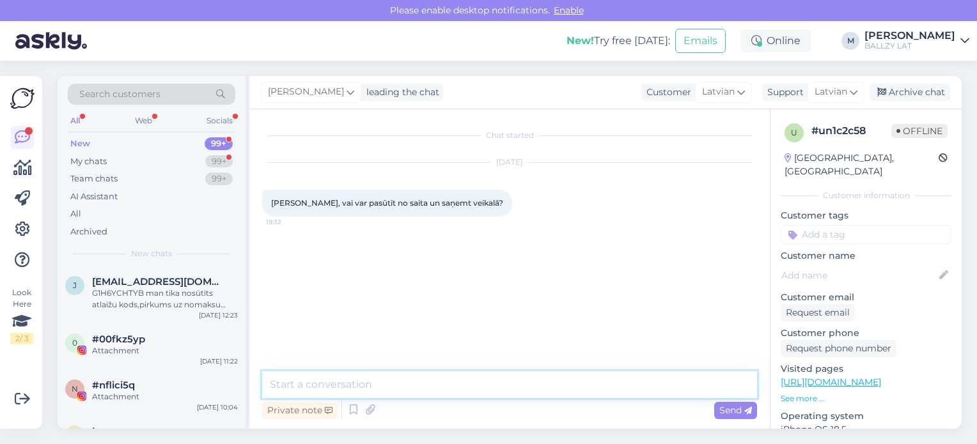
click at [419, 384] on textarea at bounding box center [509, 384] width 495 height 27
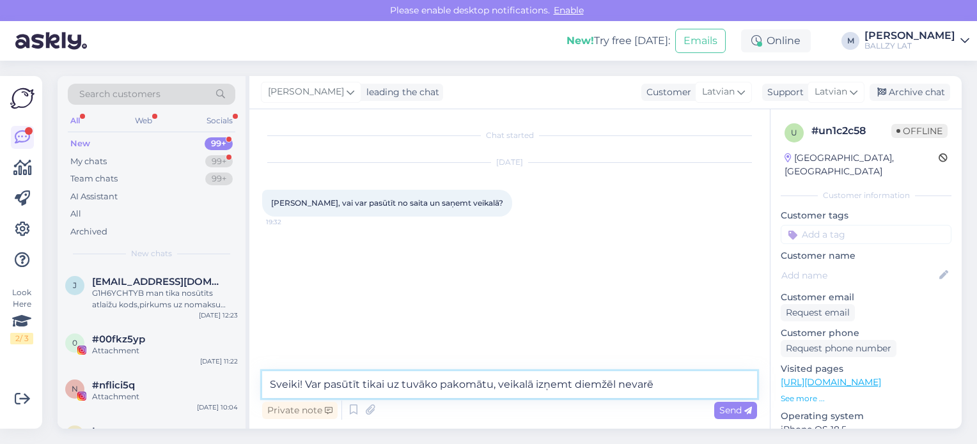
type textarea "Sveiki! Var pasūtīt tikai uz tuvāko pakomātu, veikalā izņemt diemžēl nevarēs"
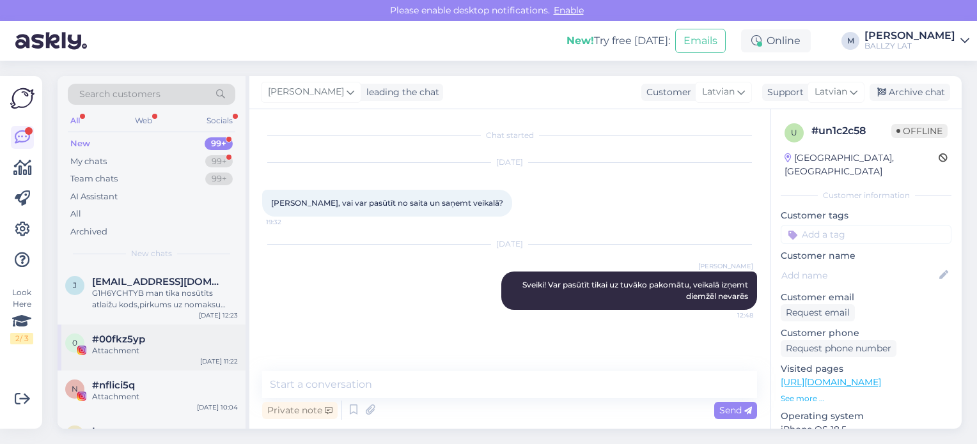
click at [125, 363] on div "0 #00fkz5yp Attachment [DATE] 11:22" at bounding box center [152, 348] width 188 height 46
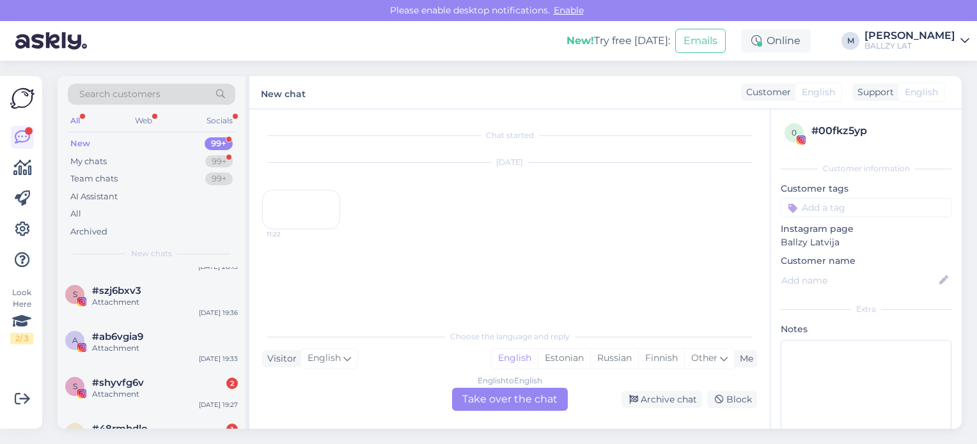
scroll to position [1662, 0]
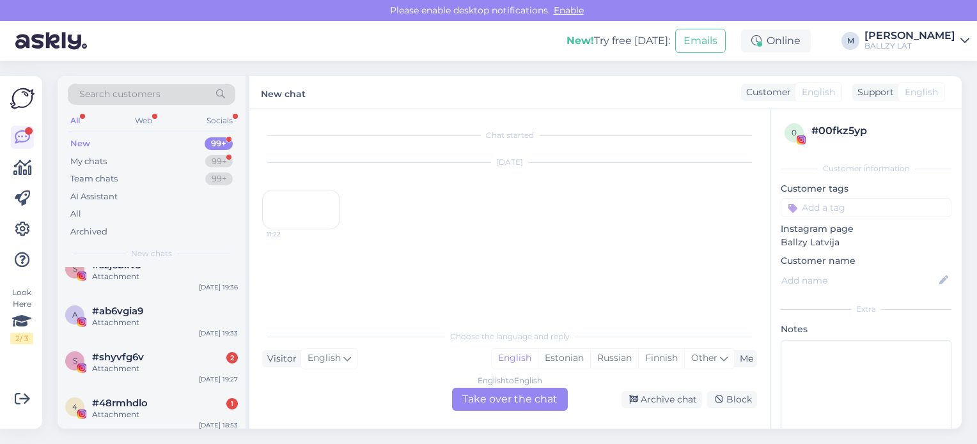
click at [125, 363] on div "Attachment" at bounding box center [165, 369] width 146 height 12
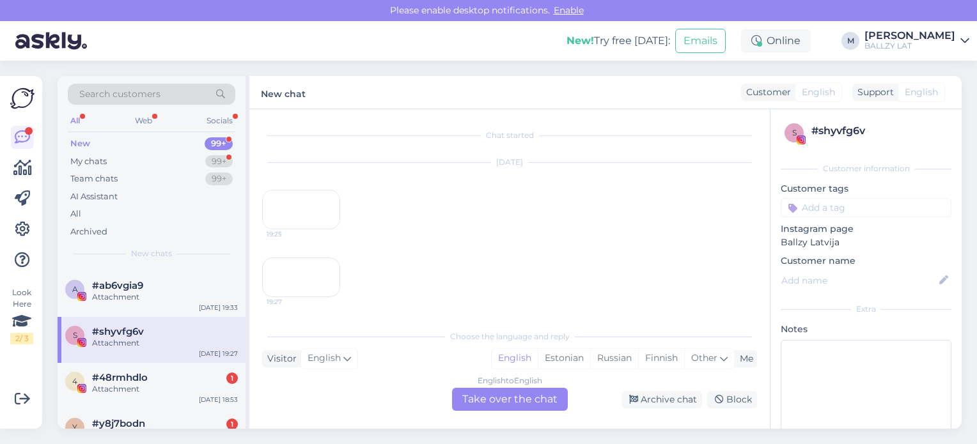
scroll to position [1714, 0]
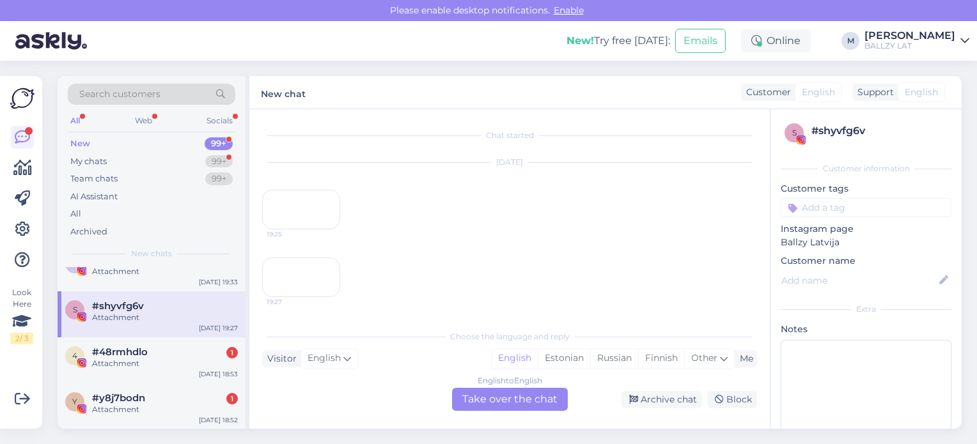
click at [125, 363] on div "Attachment" at bounding box center [165, 364] width 146 height 12
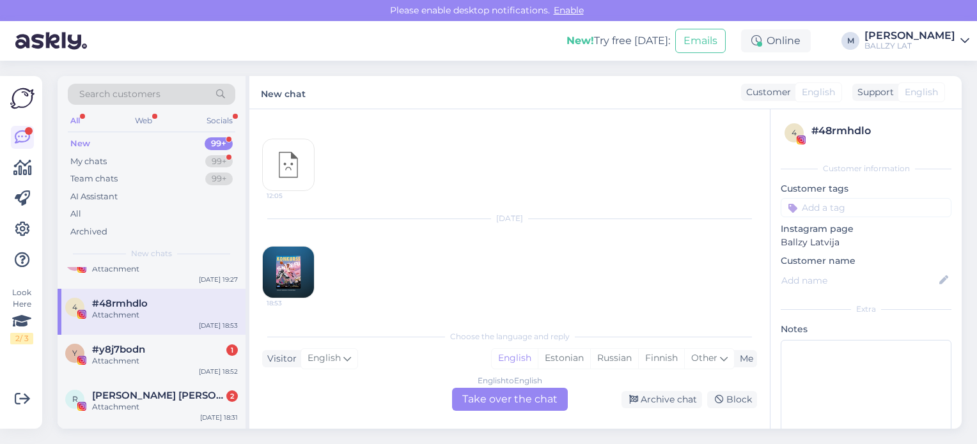
scroll to position [1765, 0]
click at [125, 363] on div "Attachment" at bounding box center [165, 359] width 146 height 12
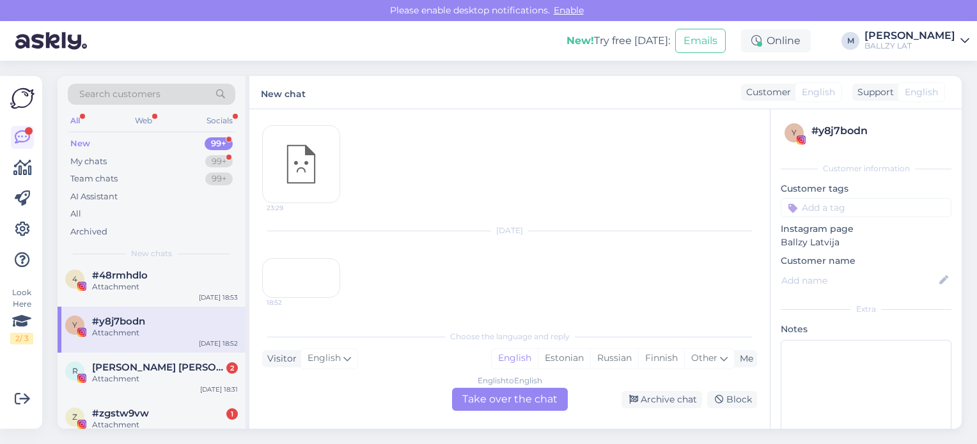
scroll to position [1816, 0]
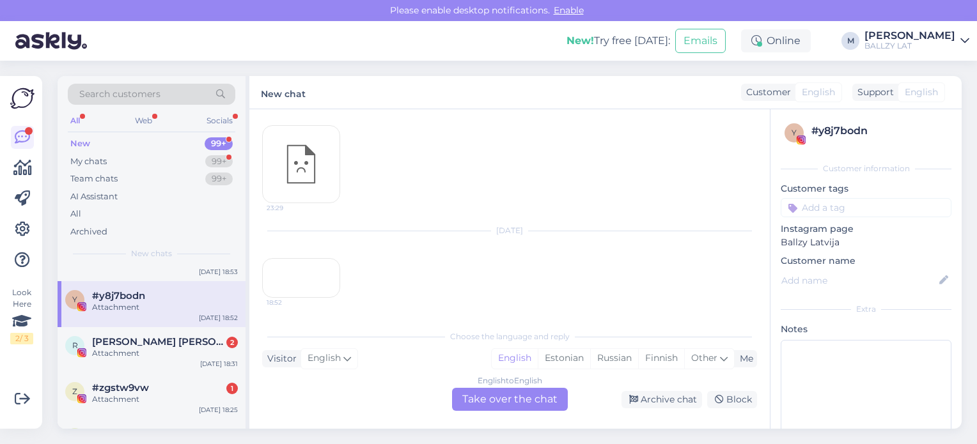
click at [125, 363] on div "R [PERSON_NAME] [PERSON_NAME] 2 Attachment [DATE] 18:31" at bounding box center [152, 350] width 188 height 46
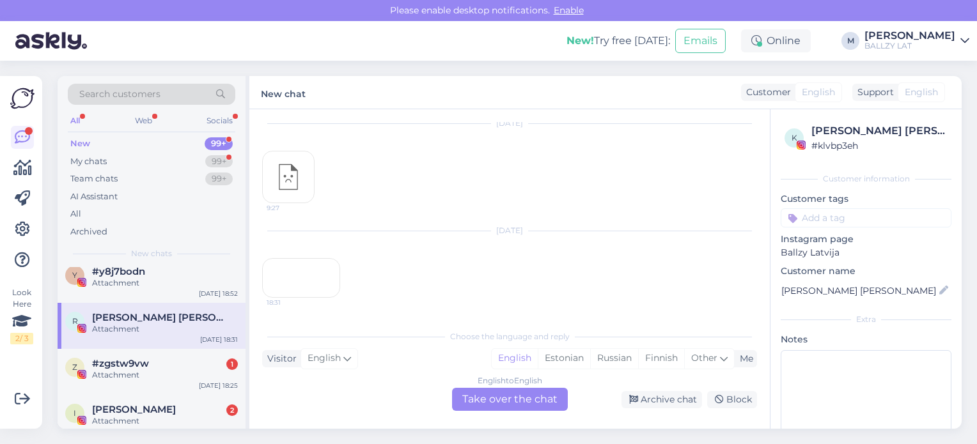
scroll to position [1841, 0]
click at [125, 363] on span "#zgstw9vw" at bounding box center [120, 363] width 57 height 12
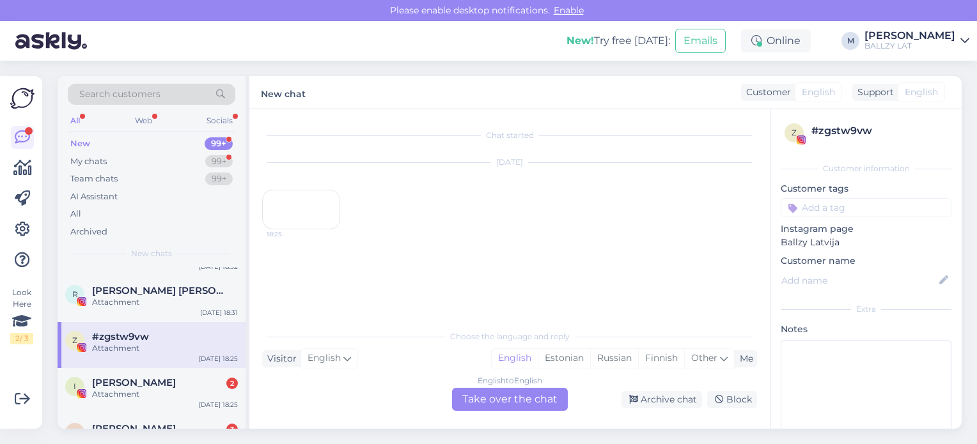
scroll to position [1893, 0]
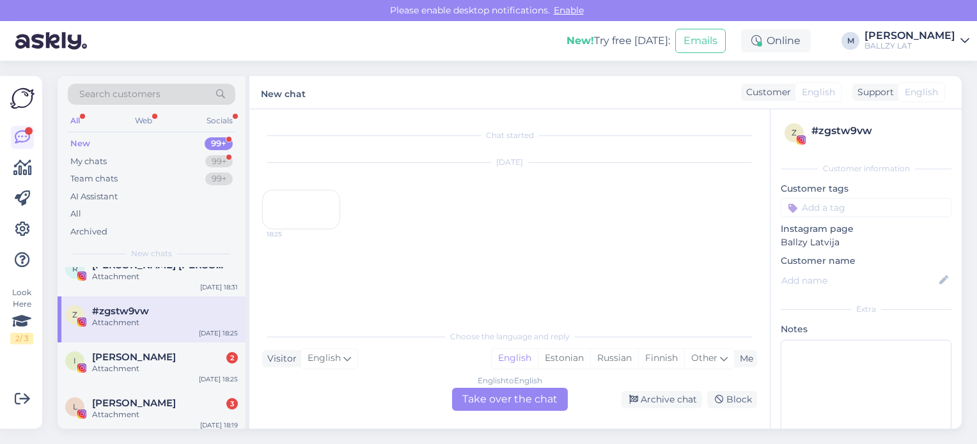
click at [125, 363] on div "Attachment" at bounding box center [165, 369] width 146 height 12
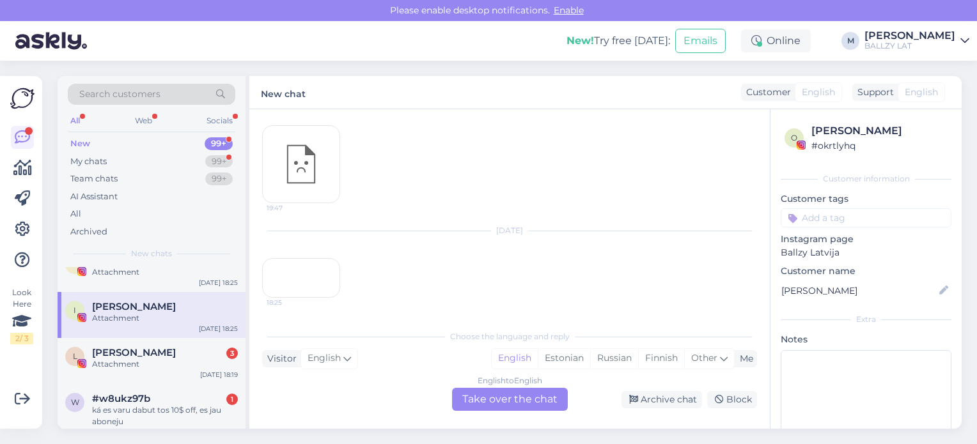
scroll to position [1944, 0]
click at [125, 363] on div "Attachment" at bounding box center [165, 364] width 146 height 12
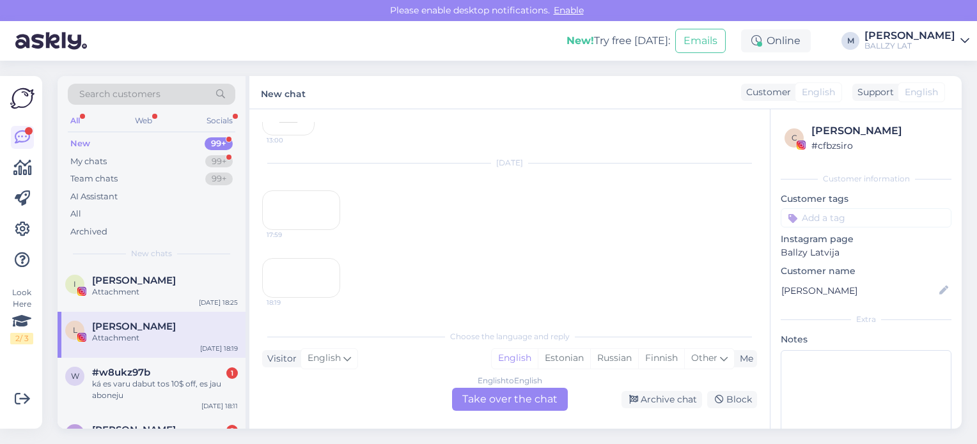
scroll to position [201, 0]
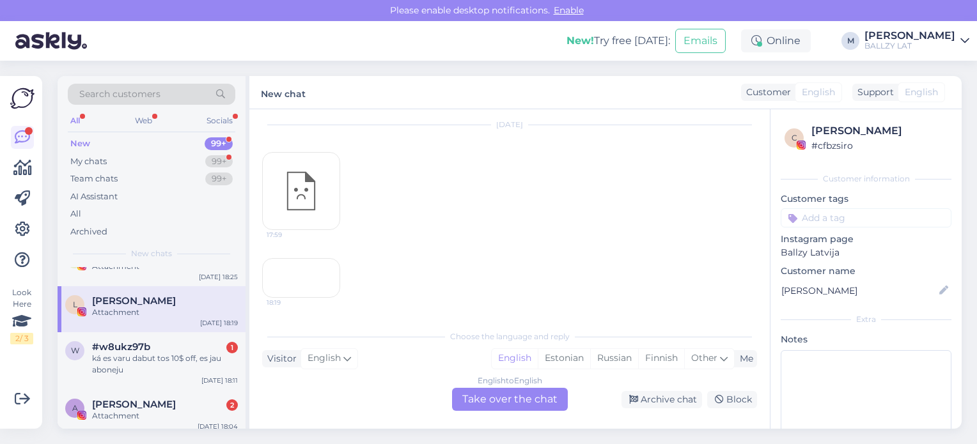
click at [125, 363] on div "ká es varu dabut tos 10$ off, es jau aboneju" at bounding box center [165, 364] width 146 height 23
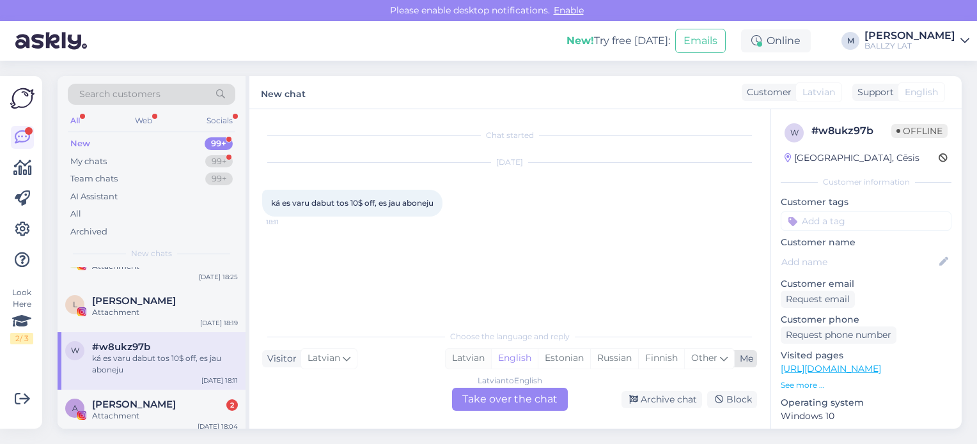
click at [487, 359] on div "Latvian" at bounding box center [468, 358] width 45 height 19
click at [496, 401] on div "Latvian to Latvian Take over the chat" at bounding box center [510, 399] width 116 height 23
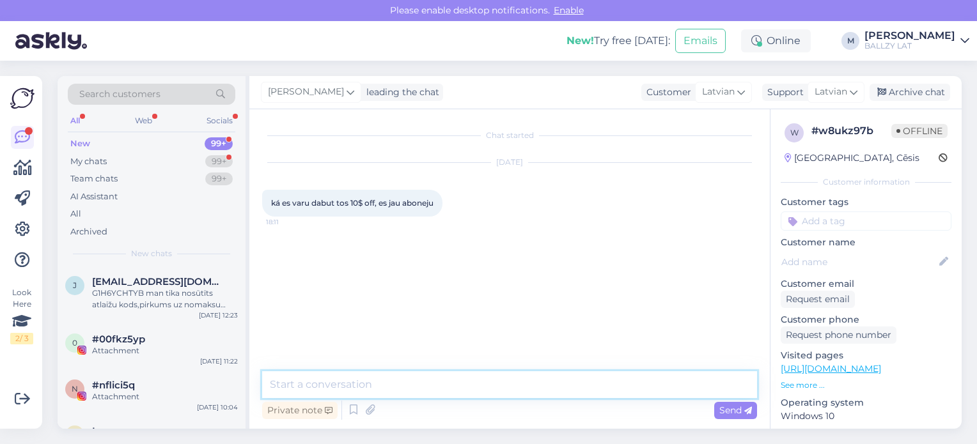
click at [414, 394] on textarea at bounding box center [509, 384] width 495 height 27
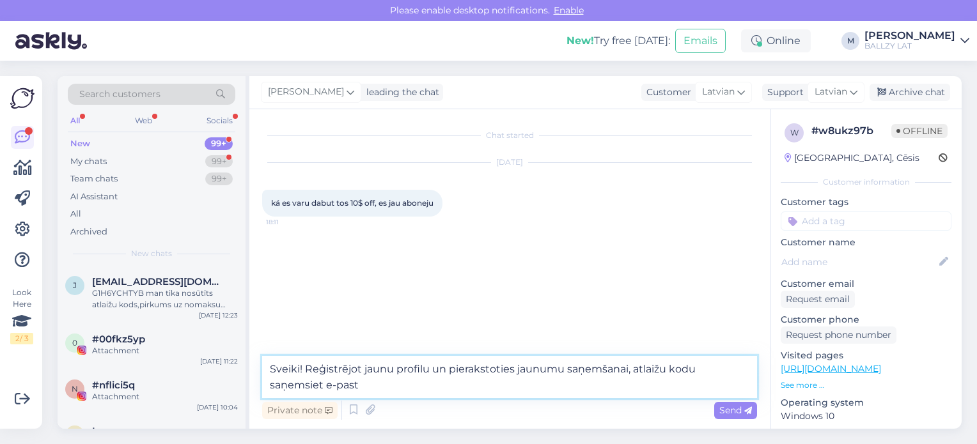
type textarea "Sveiki! Reģistrējot jaunu profilu un pierakstoties jaunumu saņemšanai, atlaižu …"
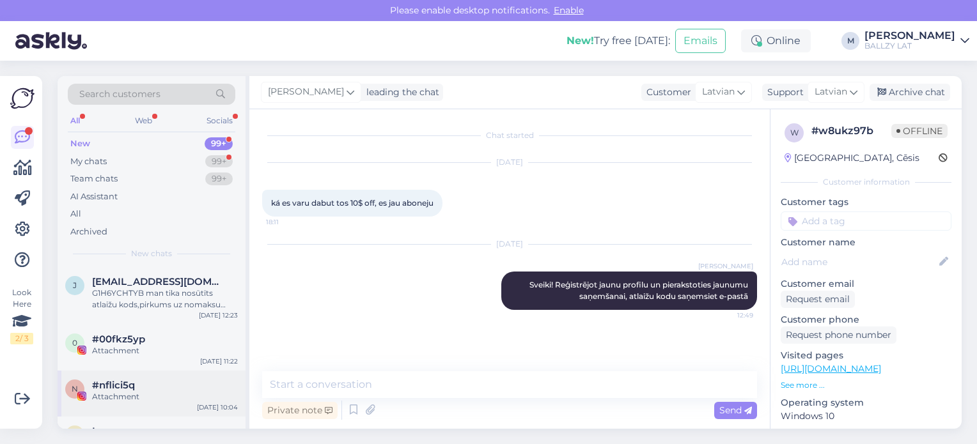
click at [90, 389] on div "n #nflici5q Attachment" at bounding box center [151, 391] width 173 height 23
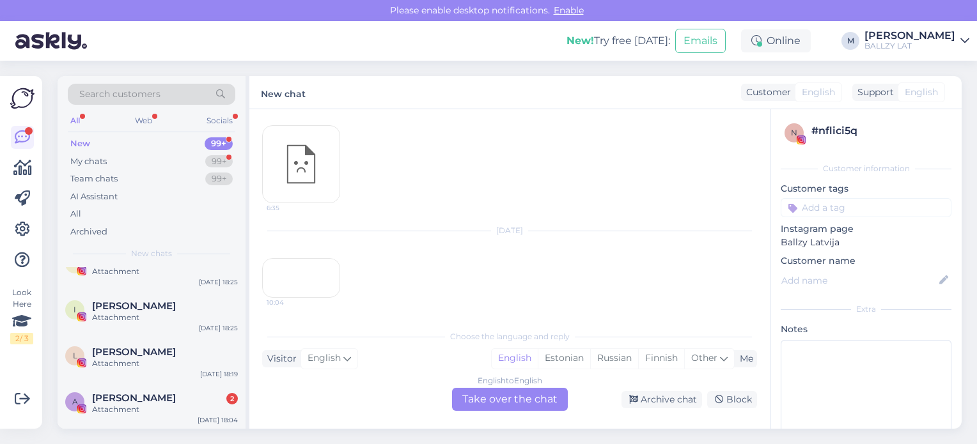
scroll to position [1969, 0]
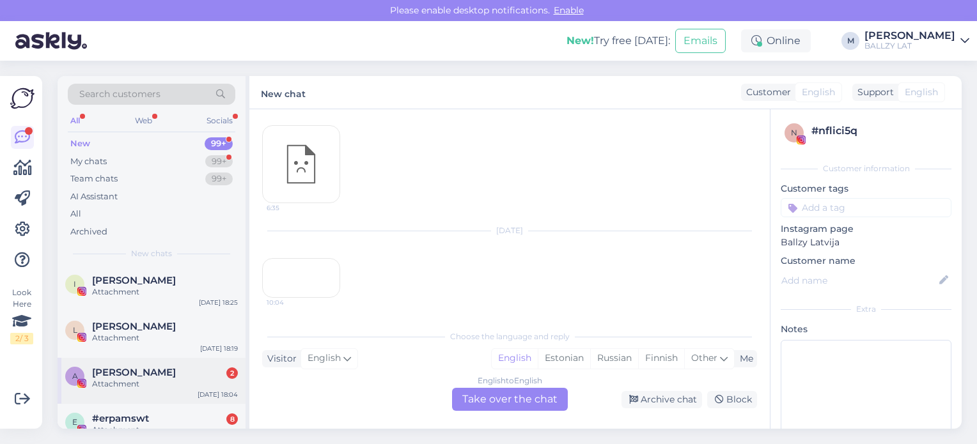
click at [90, 381] on div "A [PERSON_NAME] 2 Attachment" at bounding box center [151, 378] width 173 height 23
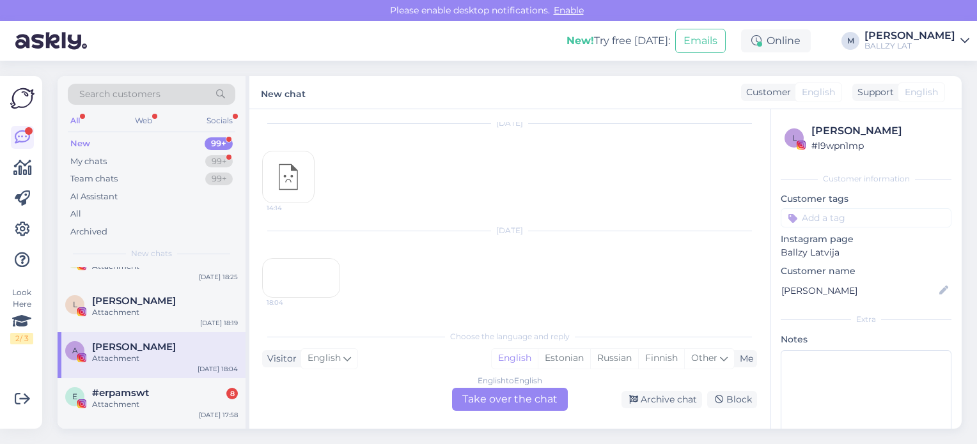
scroll to position [2020, 0]
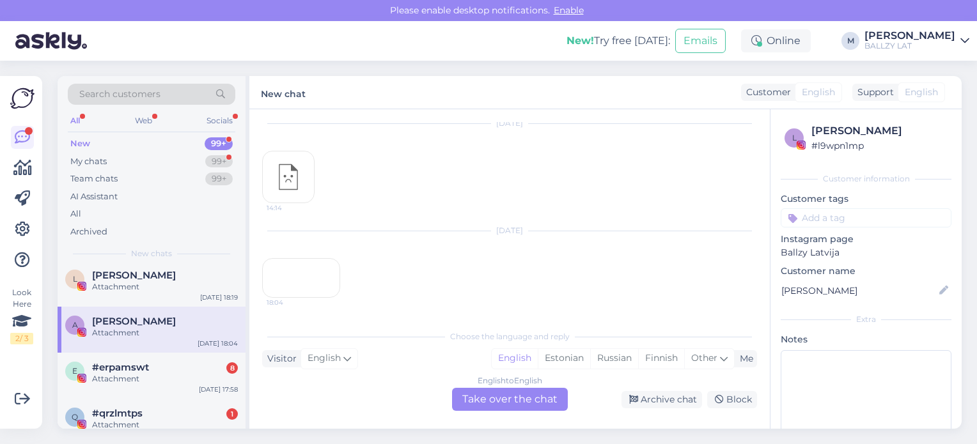
click at [90, 381] on div "e #erpamswt 8 Attachment" at bounding box center [151, 373] width 173 height 23
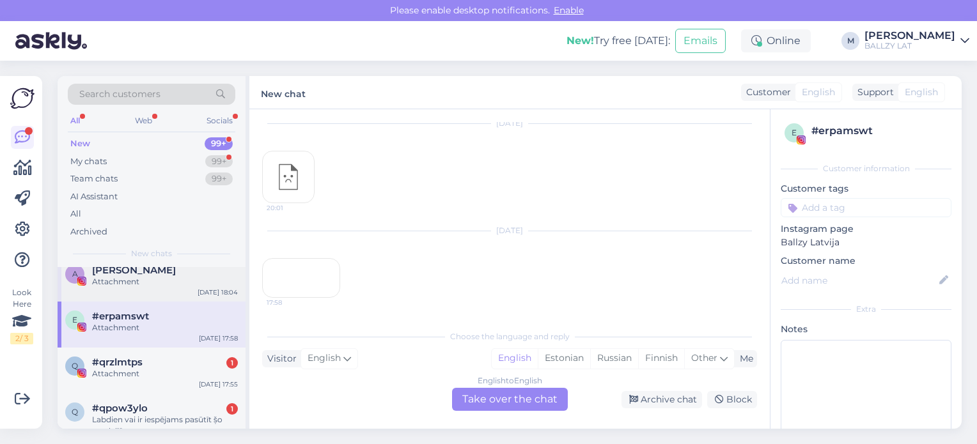
click at [90, 381] on div "q #qrzlmtps 1 Attachment [DATE] 17:55" at bounding box center [152, 371] width 188 height 46
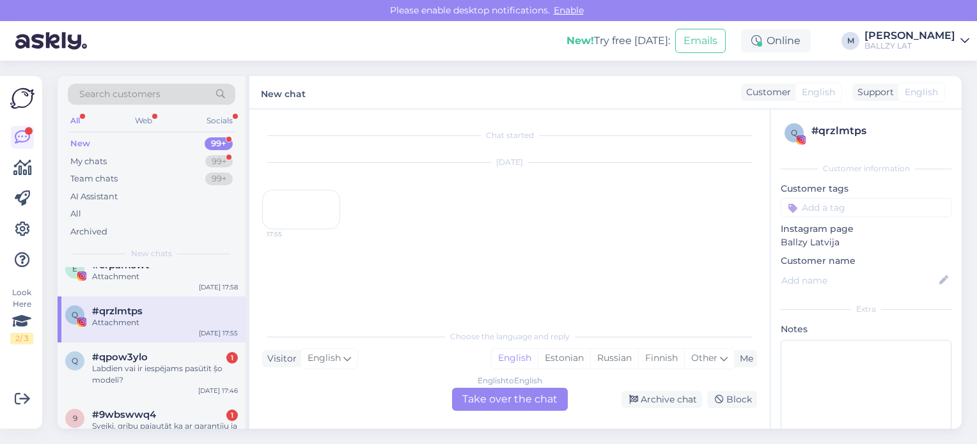
click at [90, 381] on div "q #qpow3ylo 1 Labdien vai ir iespējams pasūtīt ṣ̌o modeli?" at bounding box center [151, 369] width 173 height 35
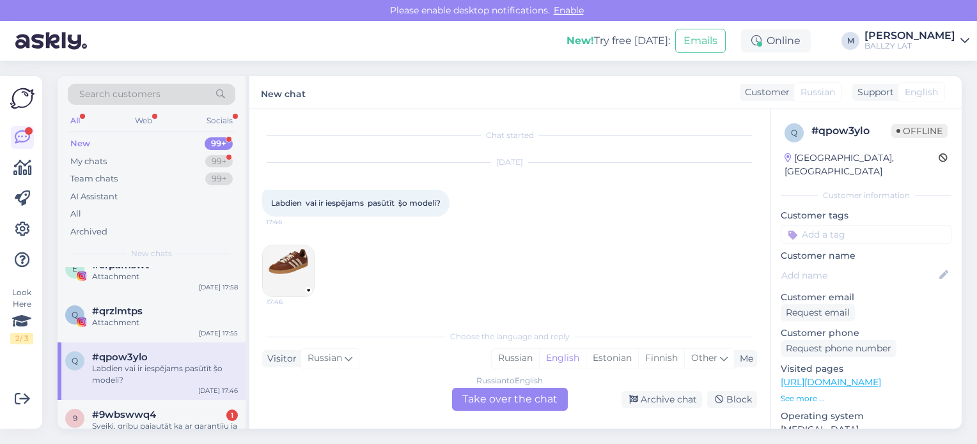
click at [281, 252] on img at bounding box center [288, 271] width 51 height 51
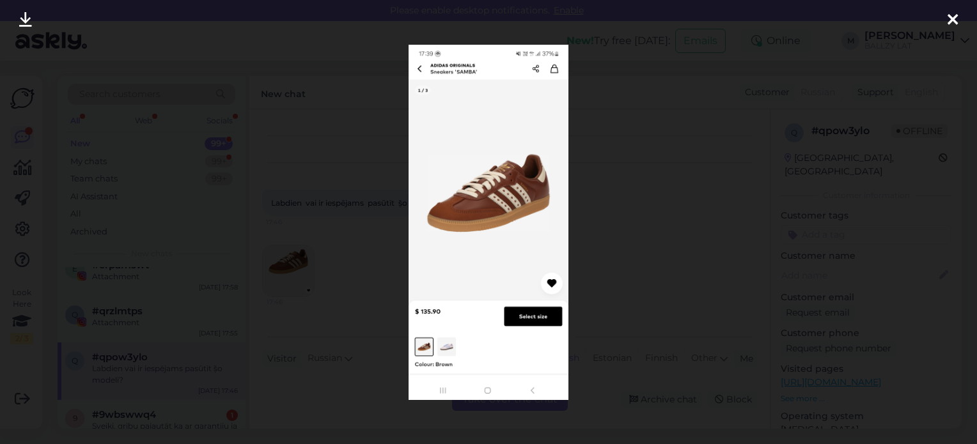
click at [950, 23] on icon at bounding box center [953, 20] width 10 height 17
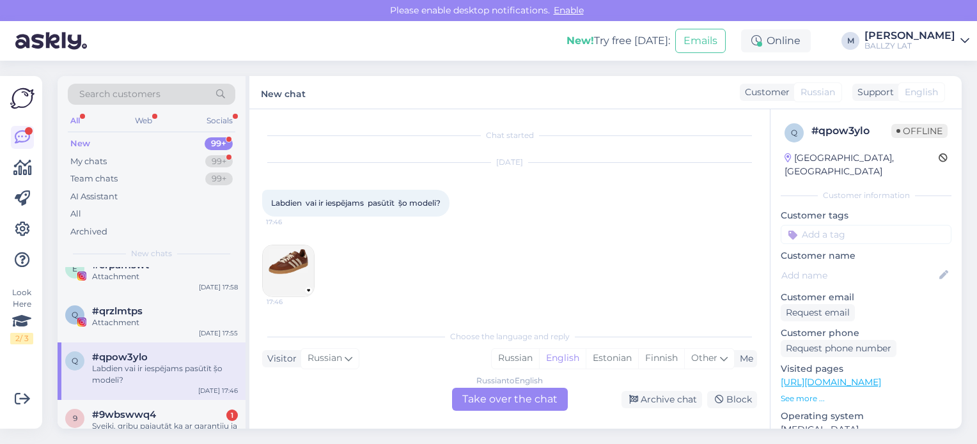
click at [506, 398] on div "Russian to English Take over the chat" at bounding box center [510, 399] width 116 height 23
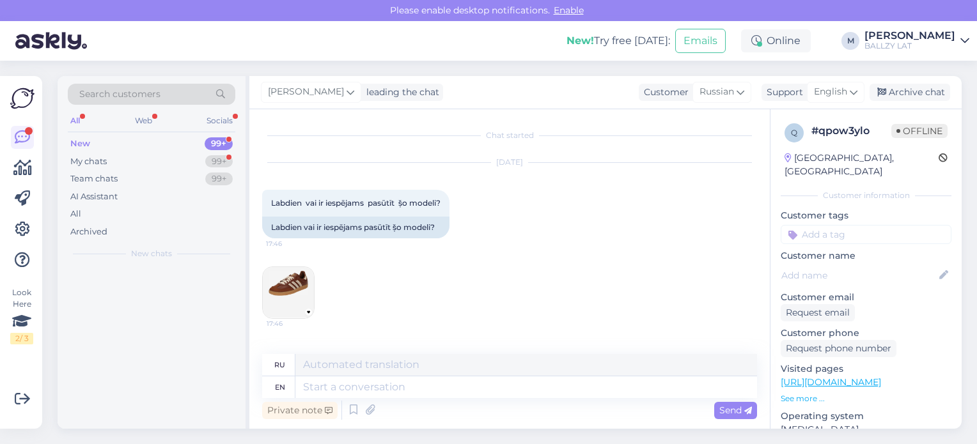
scroll to position [0, 0]
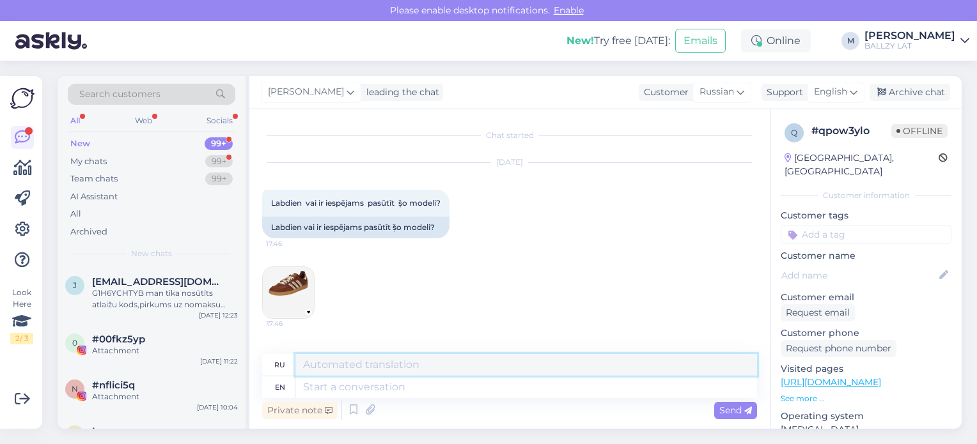
click at [421, 364] on textarea at bounding box center [526, 365] width 462 height 22
drag, startPoint x: 524, startPoint y: 364, endPoint x: 268, endPoint y: 363, distance: 256.4
click at [268, 363] on div "ru Sveiki! [PERSON_NAME] mums diemžēl nav." at bounding box center [509, 365] width 495 height 22
type textarea "Sveiki! Šāda krāsa mums diemžēl nav."
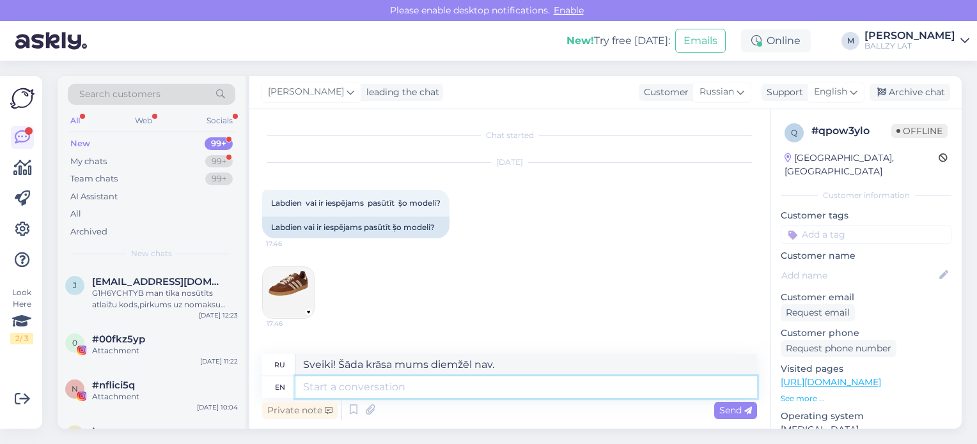
click at [357, 391] on textarea at bounding box center [526, 388] width 462 height 22
paste textarea "Sveiki! Šāda krāsa mums diemžēl nav."
type textarea "Sveiki! Šāda krāsa mums diemžēl nav."
click at [524, 366] on textarea "Sveiki! Šāda krāsa mums diemžēl nav." at bounding box center [526, 365] width 462 height 22
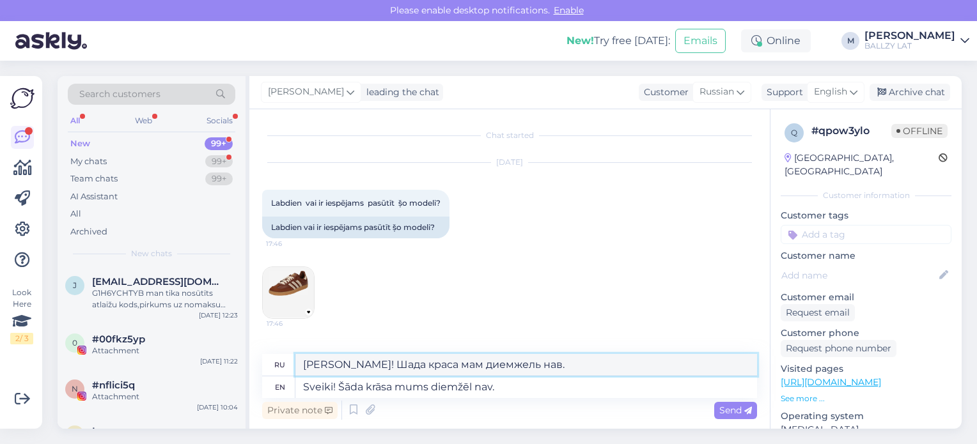
drag, startPoint x: 552, startPoint y: 365, endPoint x: 277, endPoint y: 368, distance: 274.3
click at [277, 368] on div "ru Швейки! Шада краса мам диемжель нав." at bounding box center [509, 365] width 495 height 22
paste textarea "Sveiki! [PERSON_NAME] mums diemžēl nav"
type textarea "Sveiki! Šāda krāsa mums diemžēl nav."
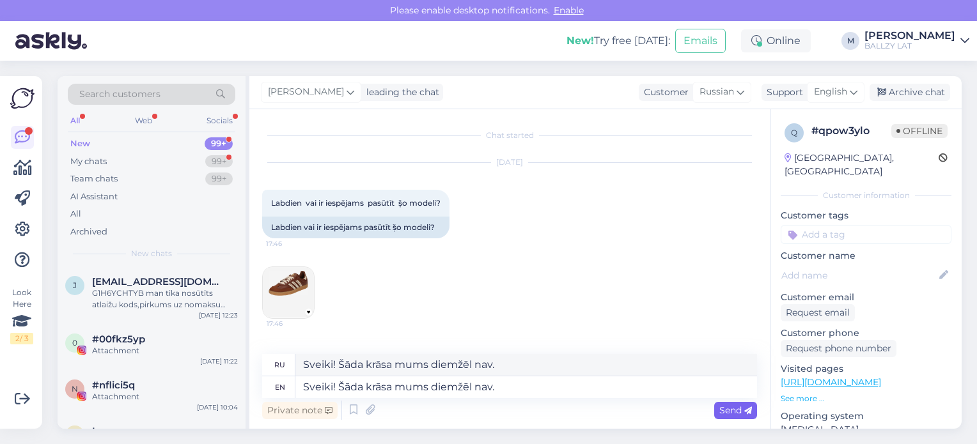
click at [738, 416] on span "Send" at bounding box center [735, 411] width 33 height 12
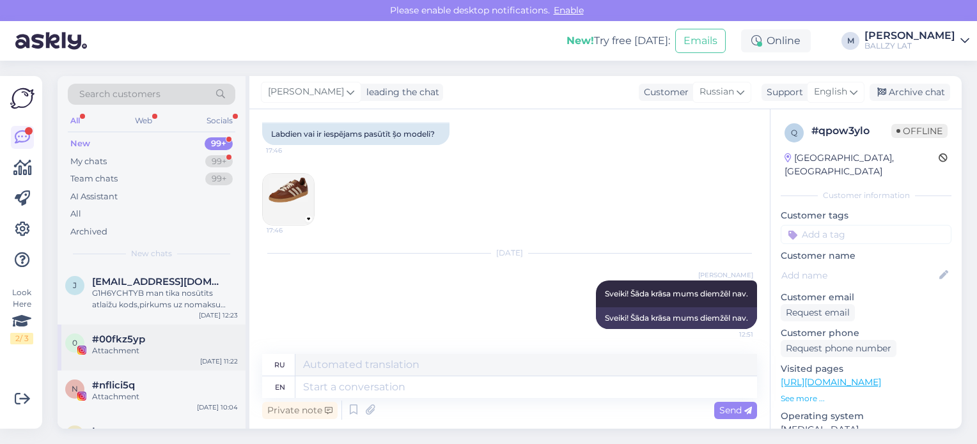
click at [152, 348] on div "Attachment" at bounding box center [165, 351] width 146 height 12
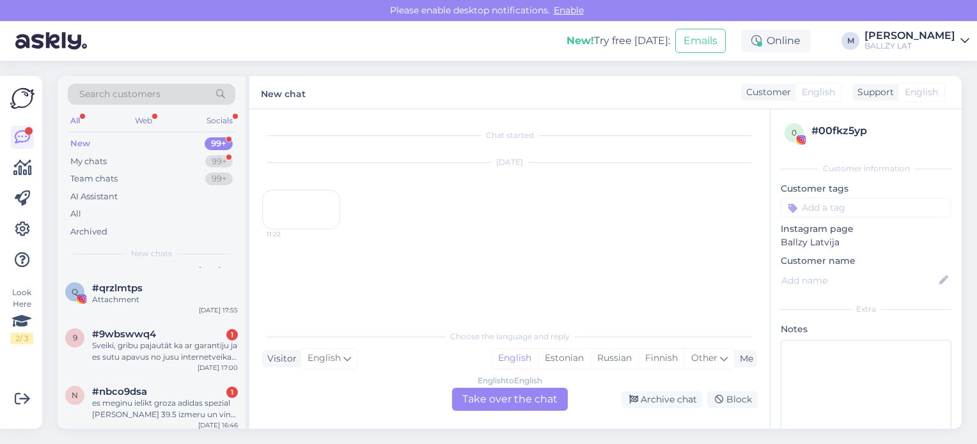
scroll to position [2148, 0]
click at [152, 348] on div "Sveiki, gribu pajautāt ka ar garantiju ja es sutu apavus no jusu internetveikal…" at bounding box center [165, 349] width 146 height 23
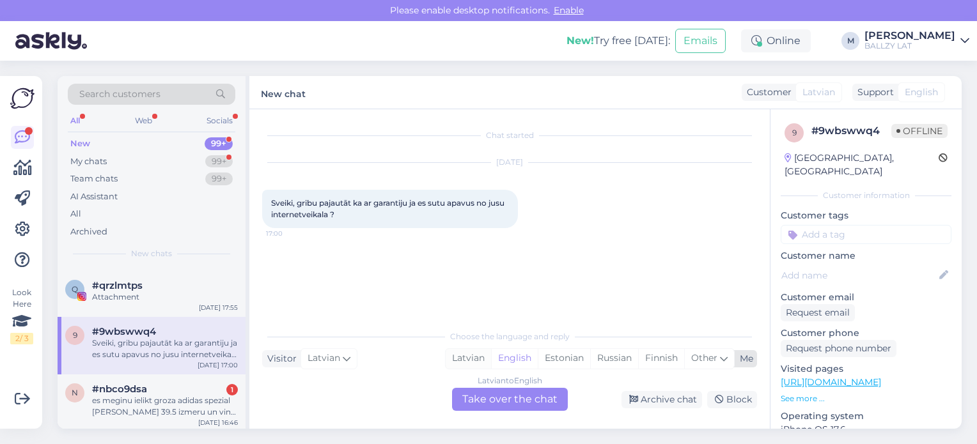
click at [474, 359] on div "Latvian" at bounding box center [468, 358] width 45 height 19
click at [506, 406] on div "Latvian to Latvian Take over the chat" at bounding box center [510, 399] width 116 height 23
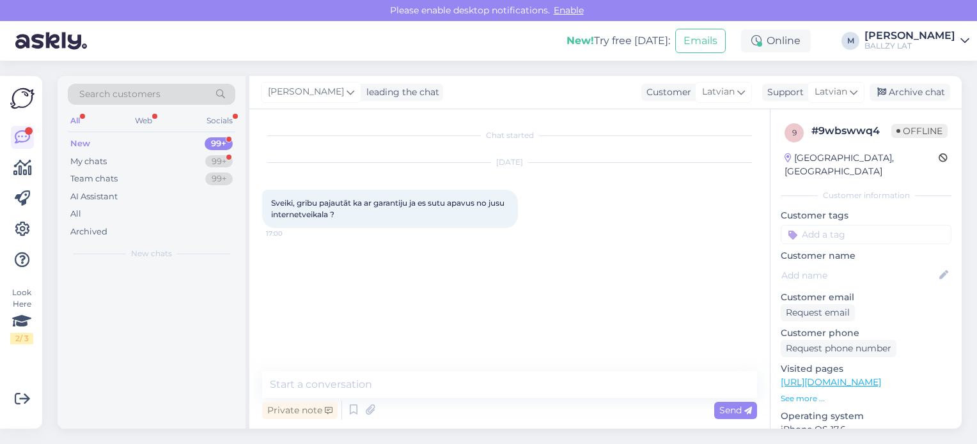
scroll to position [0, 0]
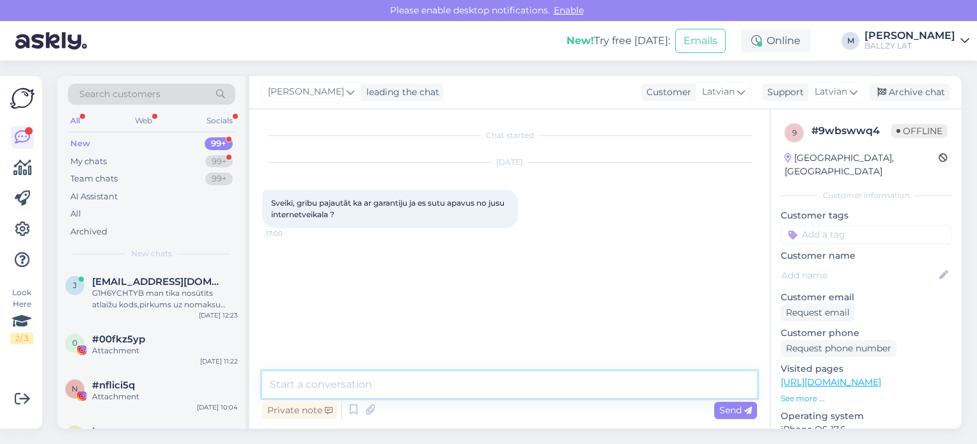
click at [431, 386] on textarea at bounding box center [509, 384] width 495 height 27
type textarea "Sveiki! 2 gadi garantija"
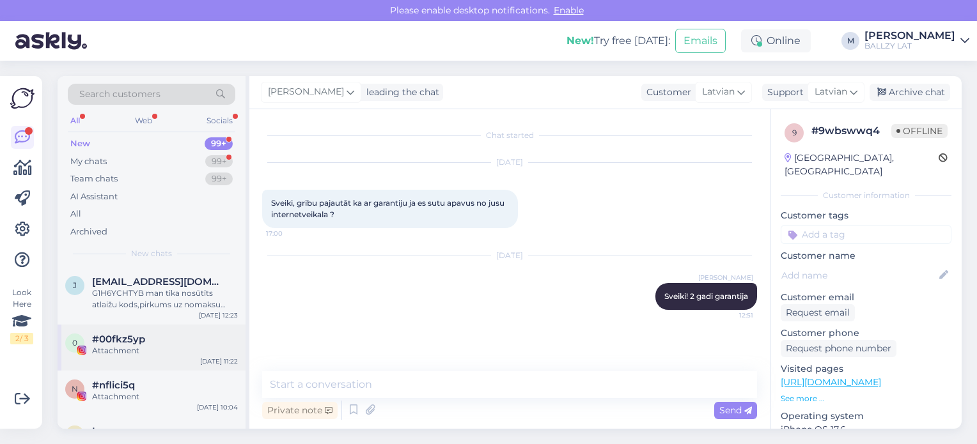
click at [174, 354] on div "Attachment" at bounding box center [165, 351] width 146 height 12
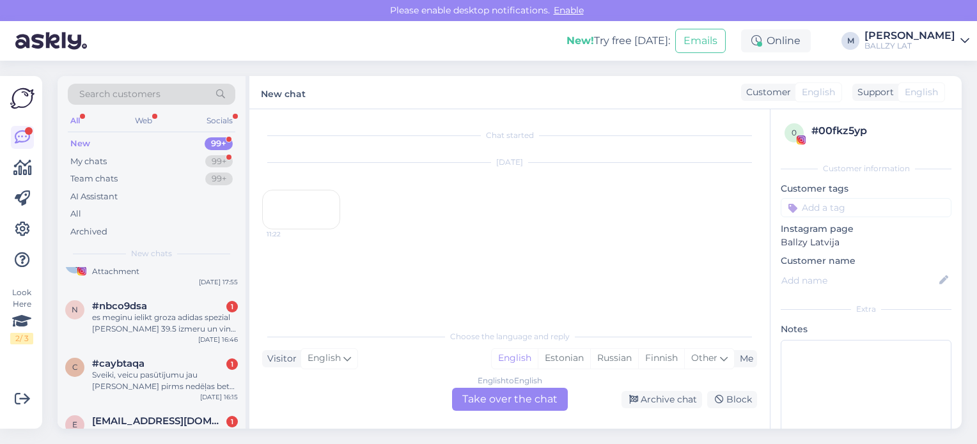
scroll to position [2148, 0]
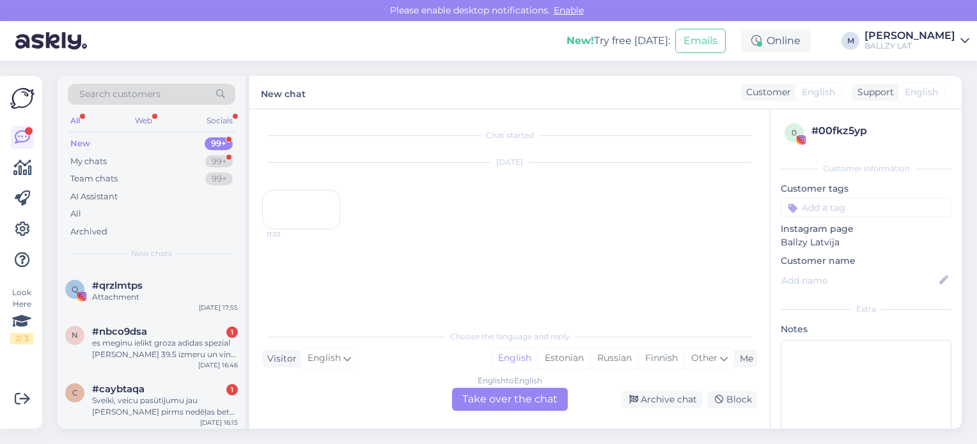
click at [201, 353] on div "es meginu ielikt groza adidas spezial [PERSON_NAME] 39.5 izmeru un vins [PERSON…" at bounding box center [165, 349] width 146 height 23
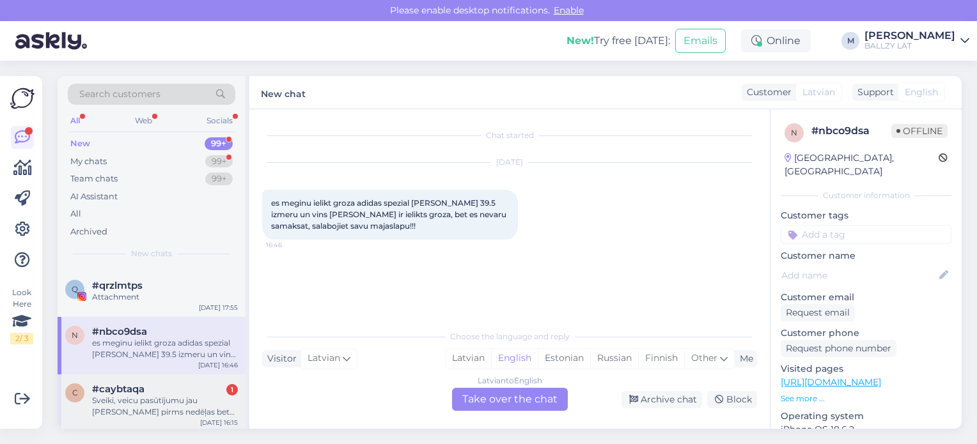
click at [170, 391] on div "#caybtaqa 1" at bounding box center [165, 390] width 146 height 12
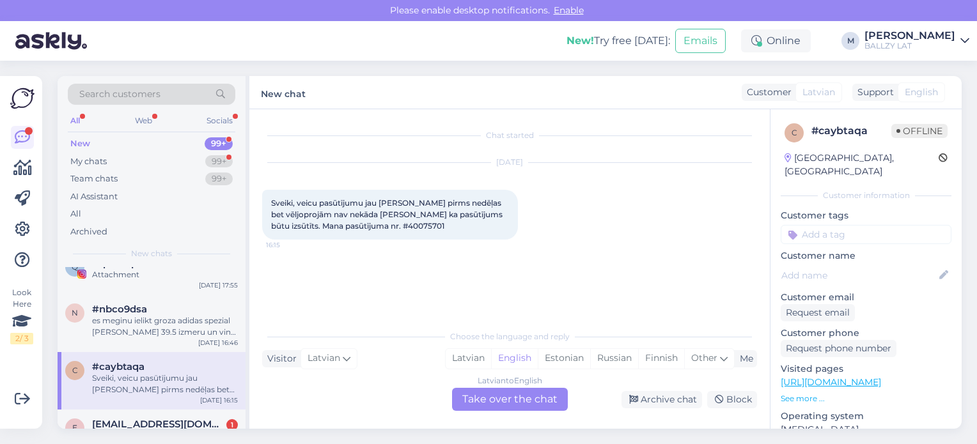
scroll to position [2174, 0]
drag, startPoint x: 407, startPoint y: 224, endPoint x: 354, endPoint y: 227, distance: 53.2
click at [354, 227] on div "Sveiki, veicu pasūtījumu jau [PERSON_NAME] pirms nedēļas bet vēljoprojām nav ne…" at bounding box center [390, 215] width 256 height 50
copy span "#40075701"
click at [166, 416] on span "[EMAIL_ADDRESS][DOMAIN_NAME]" at bounding box center [158, 422] width 133 height 12
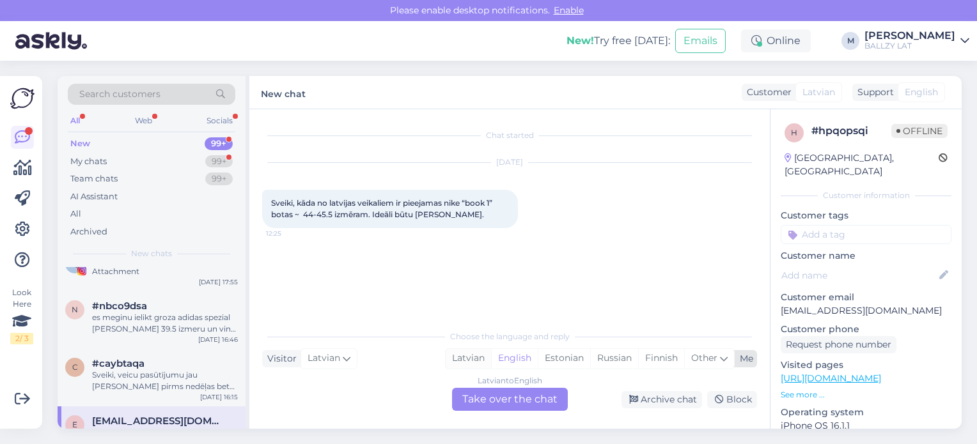
click at [477, 356] on div "Latvian" at bounding box center [468, 358] width 45 height 19
click at [497, 395] on div "Latvian to Latvian Take over the chat" at bounding box center [510, 399] width 116 height 23
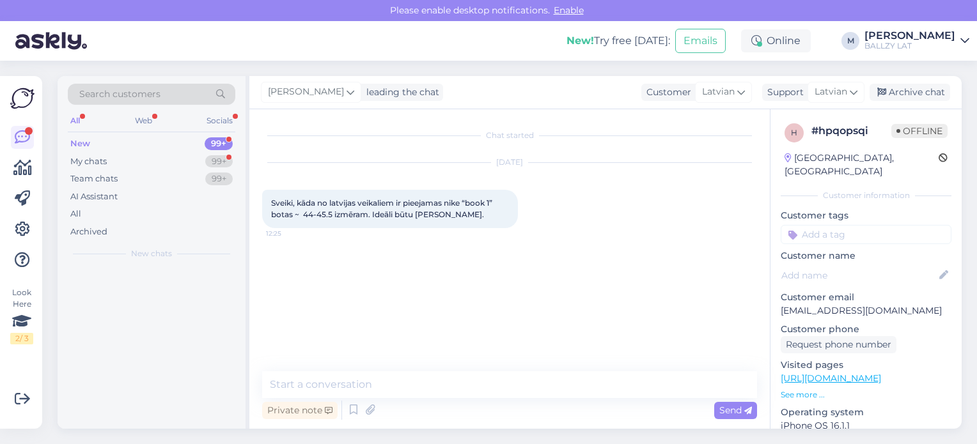
scroll to position [0, 0]
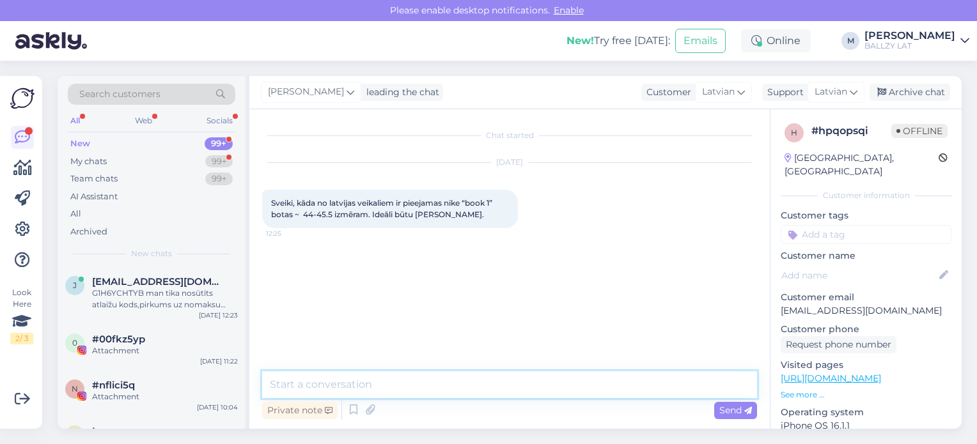
click at [389, 381] on textarea at bounding box center [509, 384] width 495 height 27
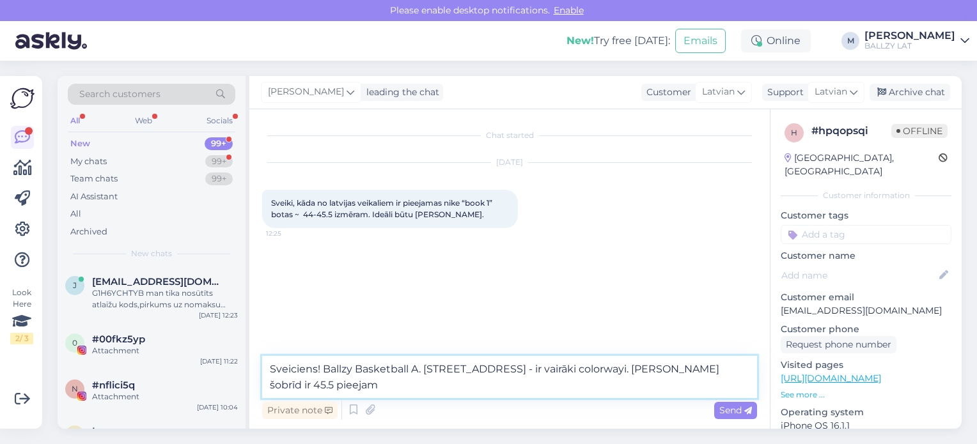
type textarea "Sveiciens! Ballzy Basketball A. [STREET_ADDRESS] - ir vairāki colorwayi. [PERSO…"
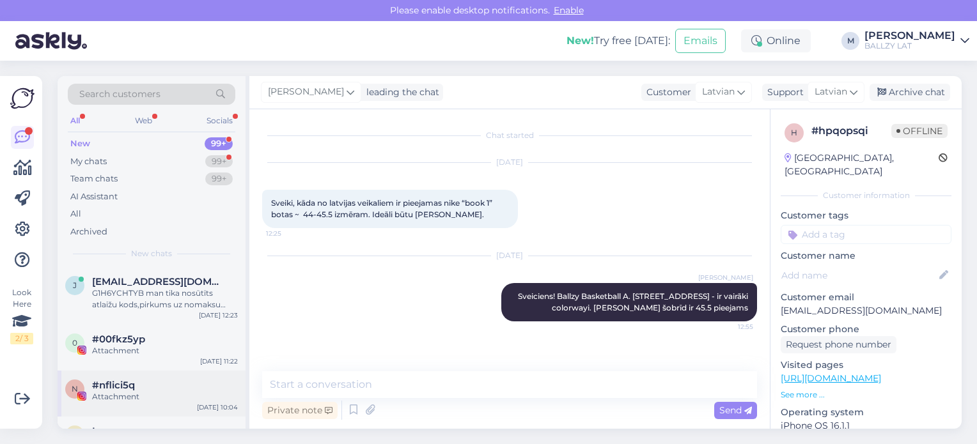
click at [141, 387] on div "#nflici5q" at bounding box center [165, 386] width 146 height 12
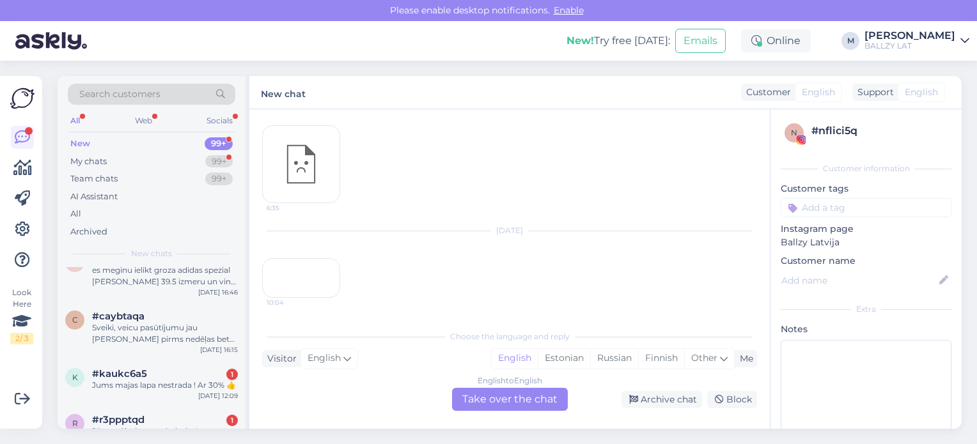
scroll to position [2225, 0]
click at [141, 387] on div "k #kaukc6a5 1 Jums majas lapa nestrada ! Ar 30% 👍 [DATE] 12:09" at bounding box center [152, 379] width 188 height 46
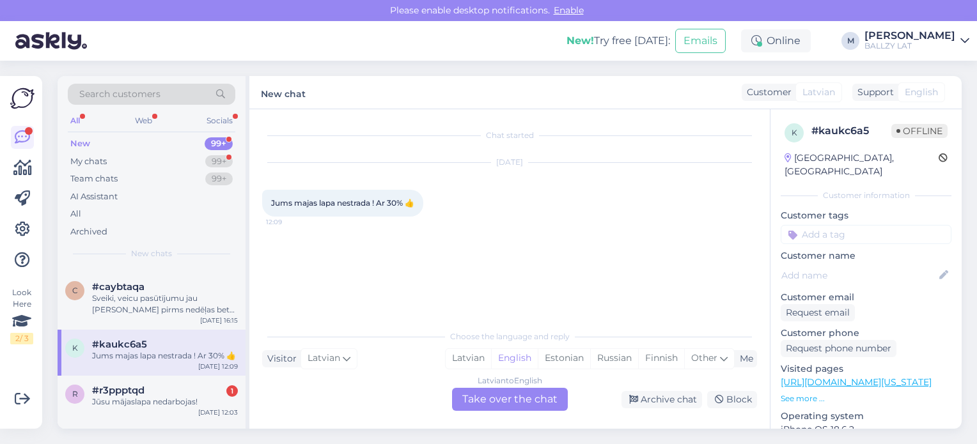
click at [158, 399] on div "Jūsu mājaslapa nedarbojas!" at bounding box center [165, 402] width 146 height 12
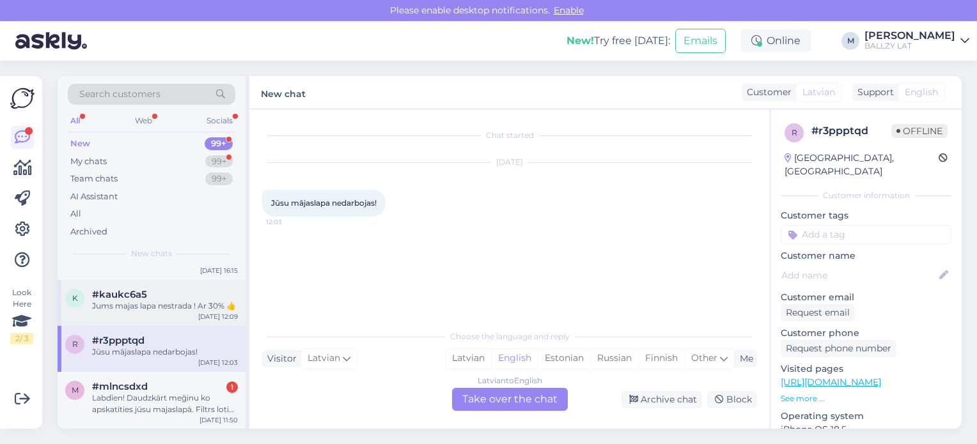
scroll to position [2302, 0]
click at [158, 399] on div "Labdien! Daudzkārt meğinu ko apskatīties jūsu majaslapā. Filtrs loti čakarīgs v…" at bounding box center [165, 402] width 146 height 23
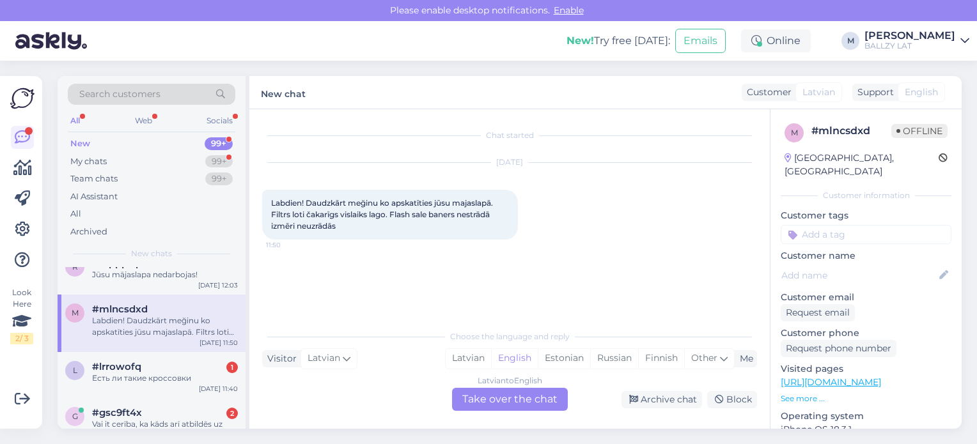
scroll to position [2379, 0]
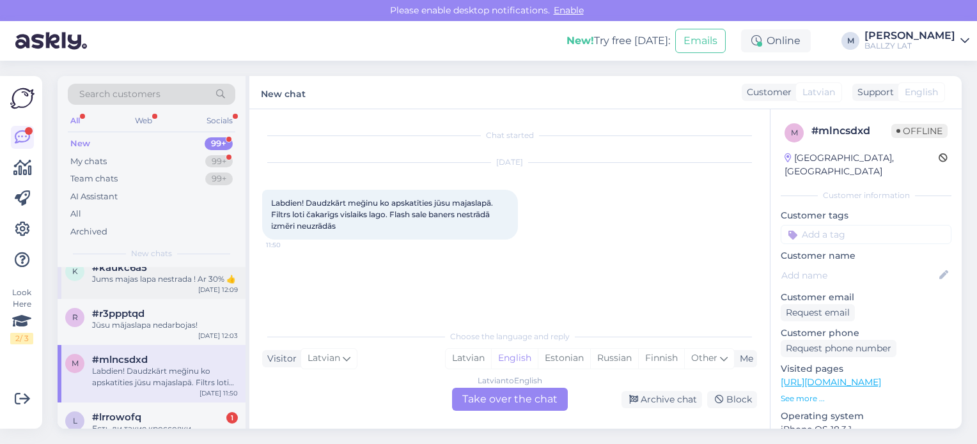
click at [158, 399] on div "m #mlncsdxd Labdien! Daudzkārt meğinu ko apskatīties jūsu majaslapā. Filtrs lot…" at bounding box center [152, 374] width 188 height 58
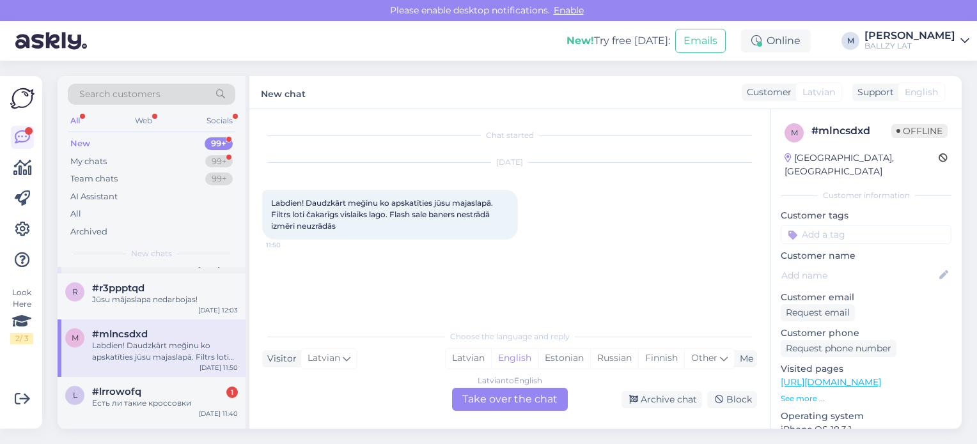
click at [158, 399] on div "Есть ли такие кроссовки" at bounding box center [165, 404] width 146 height 12
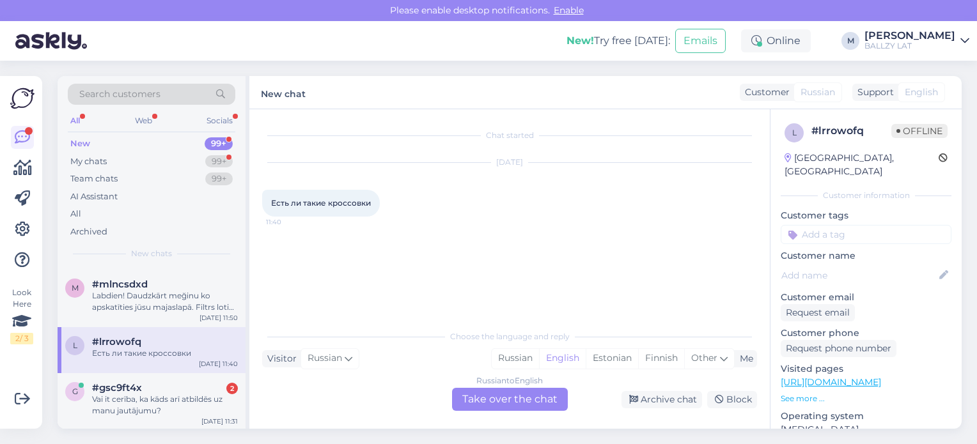
scroll to position [2404, 0]
click at [158, 399] on div "Vai it cerība, ka kāds arī atbildēs uz manu jautājumu?" at bounding box center [165, 404] width 146 height 23
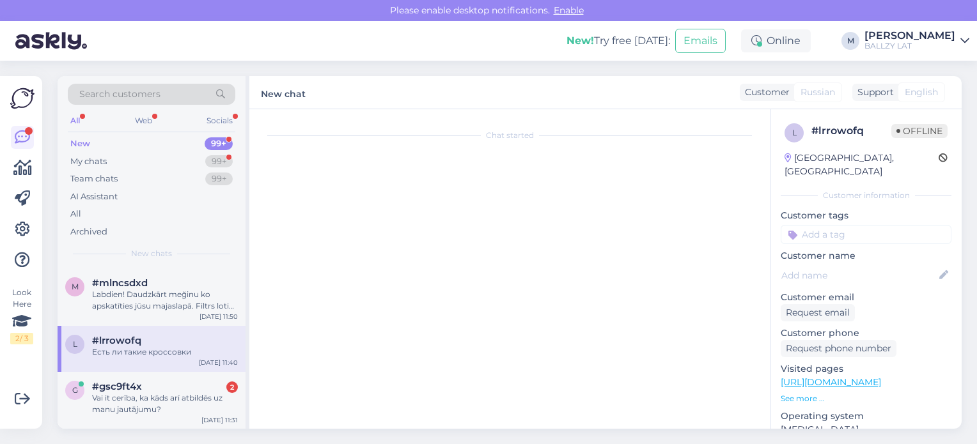
scroll to position [8, 0]
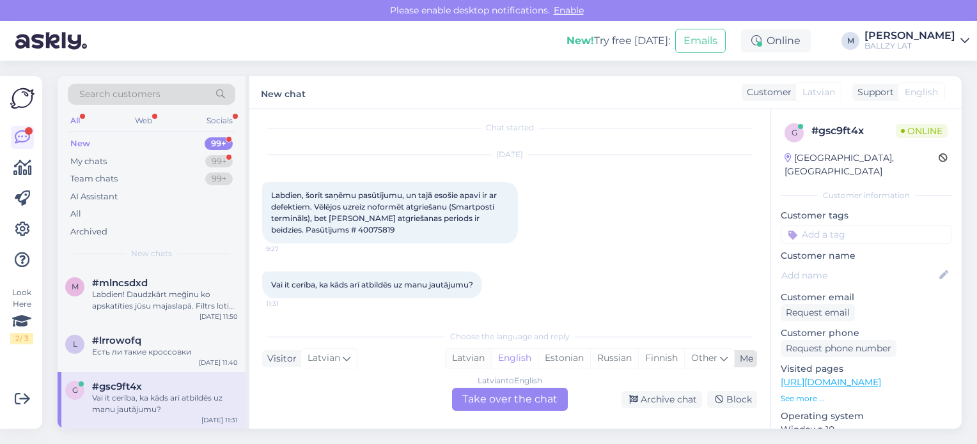
click at [473, 361] on div "Latvian" at bounding box center [468, 358] width 45 height 19
click at [511, 408] on div "Latvian to Latvian Take over the chat" at bounding box center [510, 399] width 116 height 23
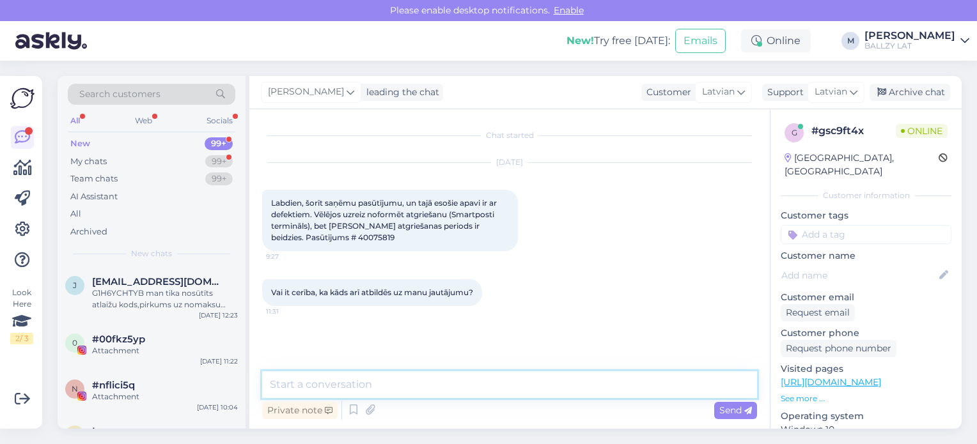
click at [414, 388] on textarea at bounding box center [509, 384] width 495 height 27
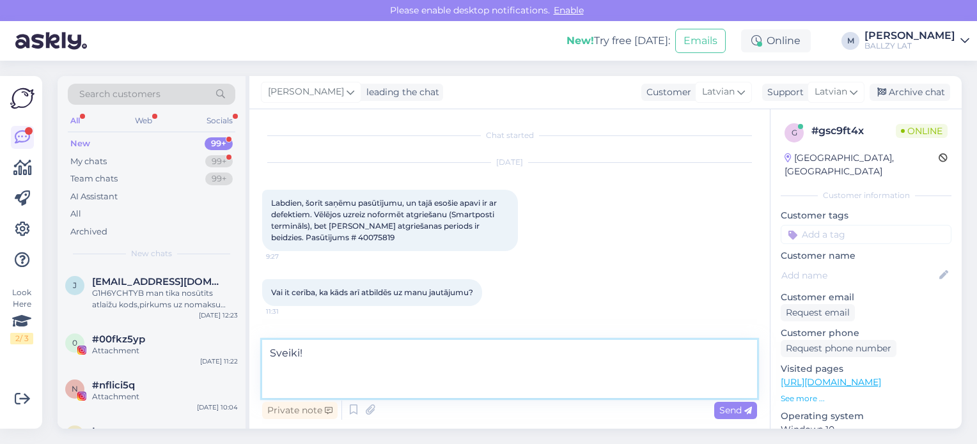
paste textarea "tgriešana, [PERSON_NAME] tika pasūtīta uz Smartposti pakomātu: Caur pakomātu va…"
type textarea "Sveiki! tgriešana, [PERSON_NAME] tika pasūtīta uz Smartposti pakomātu: Caur pak…"
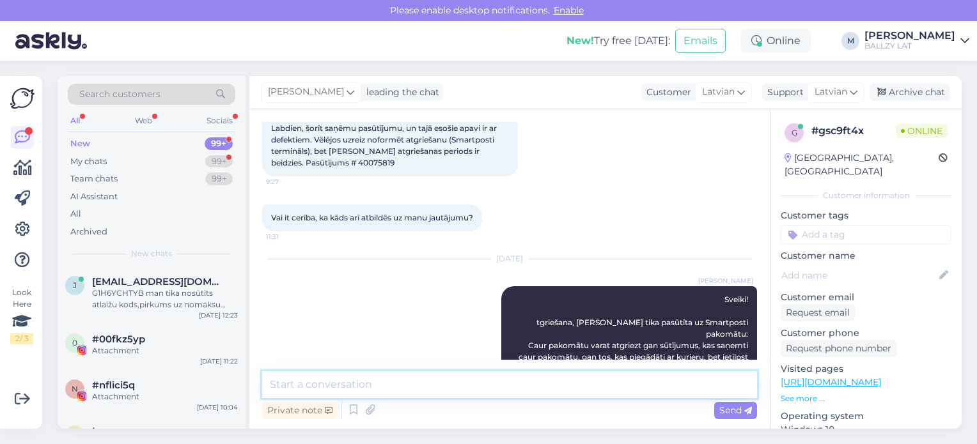
scroll to position [78, 0]
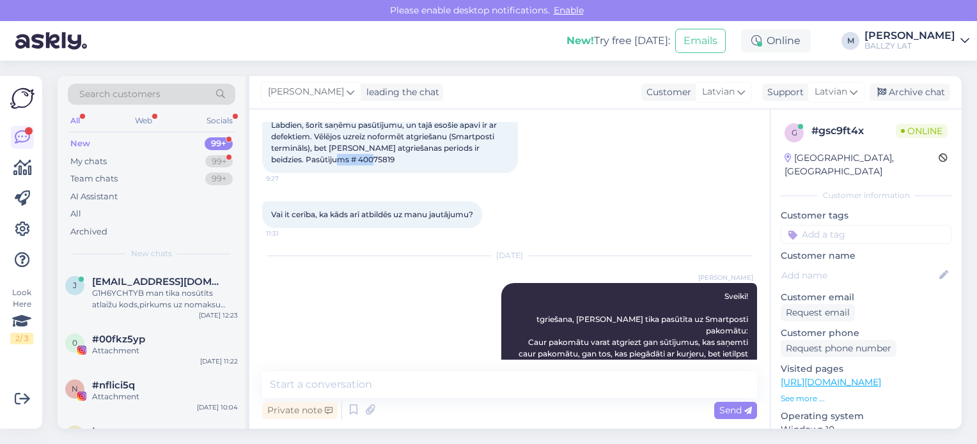
drag, startPoint x: 369, startPoint y: 160, endPoint x: 324, endPoint y: 161, distance: 45.4
click at [324, 161] on div "Labdien, šorīt saņēmu pasūtījumu, un tajā esošie apavi ir ar defektiem. Vēlējos…" at bounding box center [390, 142] width 256 height 61
copy span "40075819"
click at [112, 338] on span "#00fkz5yp" at bounding box center [118, 340] width 53 height 12
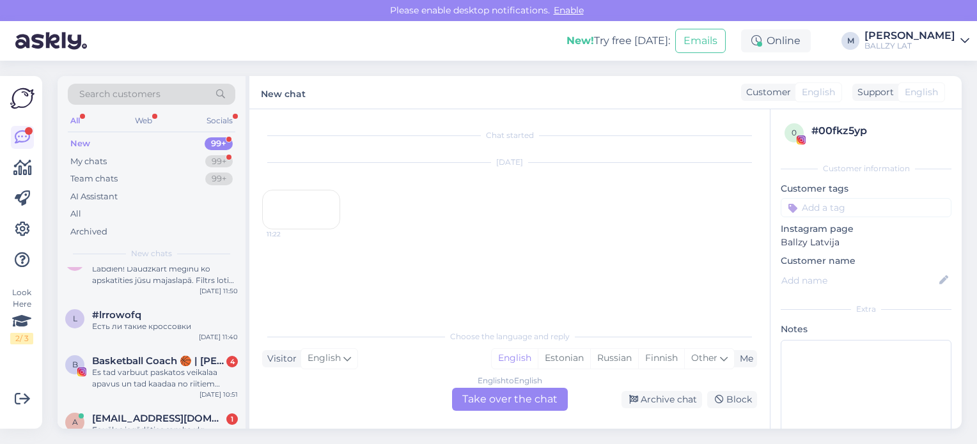
scroll to position [2455, 0]
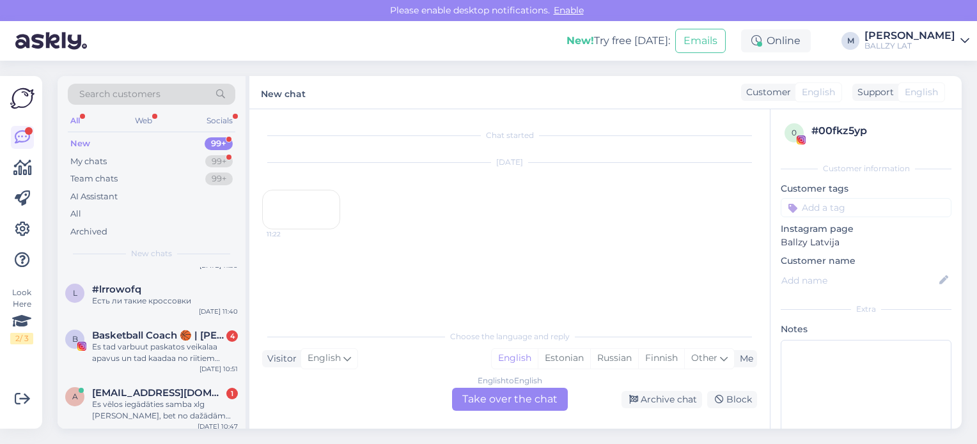
click at [112, 338] on span "Basketball Coach 🏀 | [PERSON_NAME]" at bounding box center [158, 336] width 133 height 12
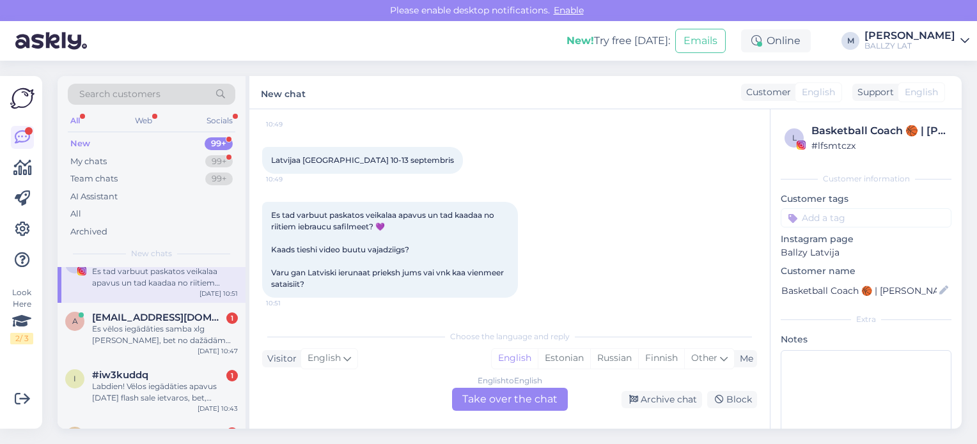
scroll to position [2532, 0]
